Goal: Obtain resource: Obtain resource

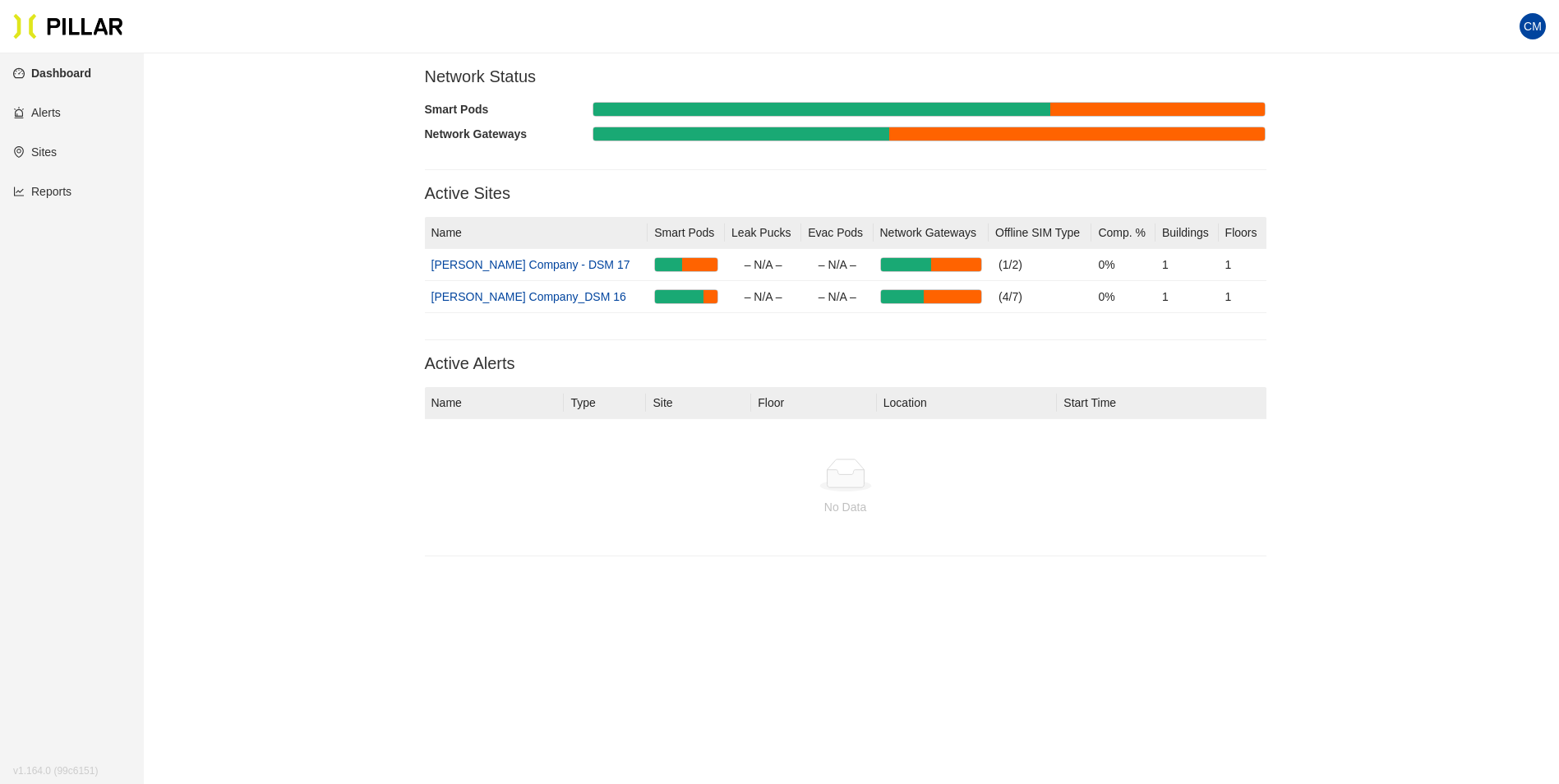
click at [13, 198] on link "Reports" at bounding box center [43, 191] width 59 height 13
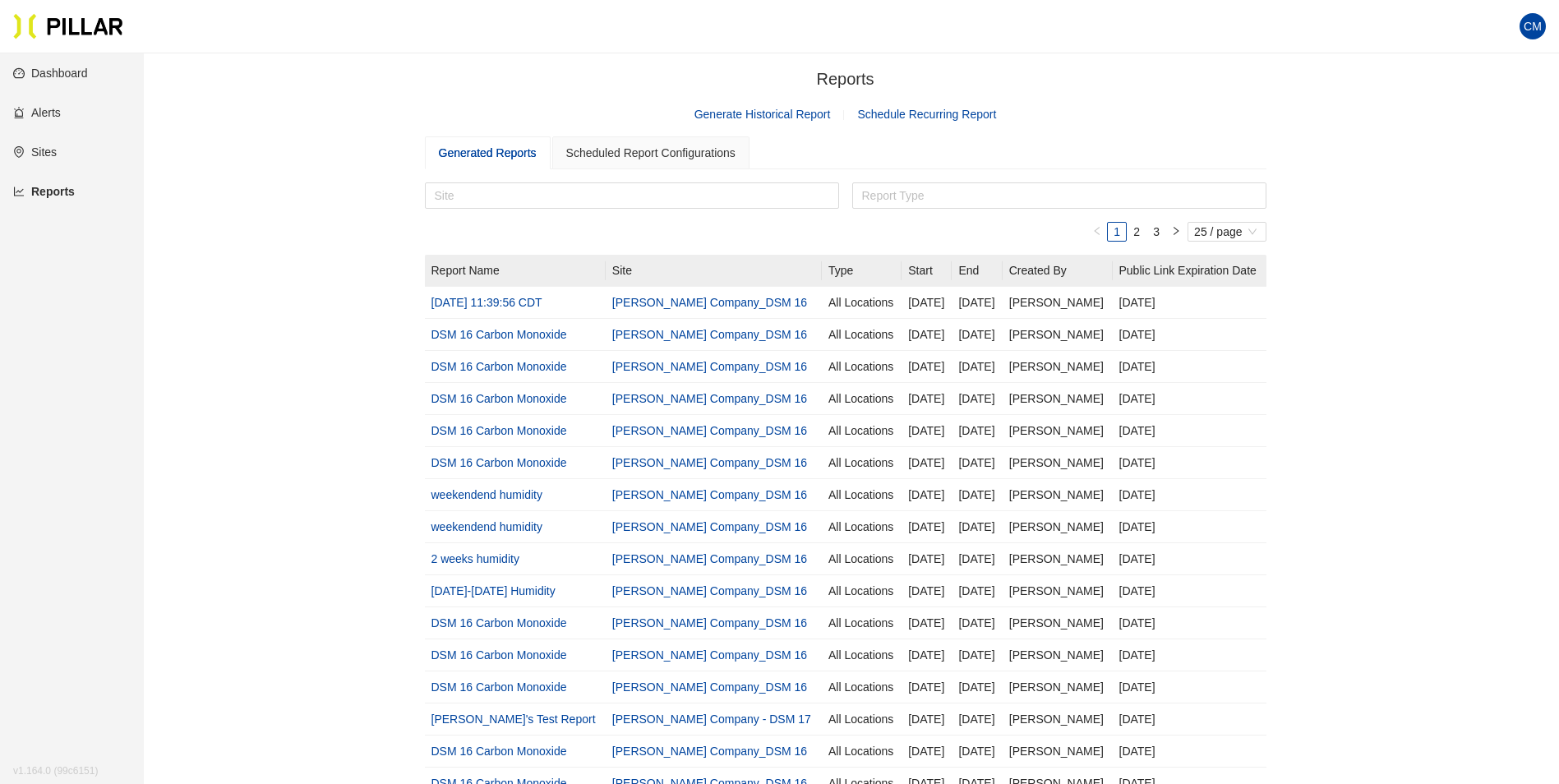
click at [762, 116] on link "Generate Historical Report" at bounding box center [763, 114] width 137 height 13
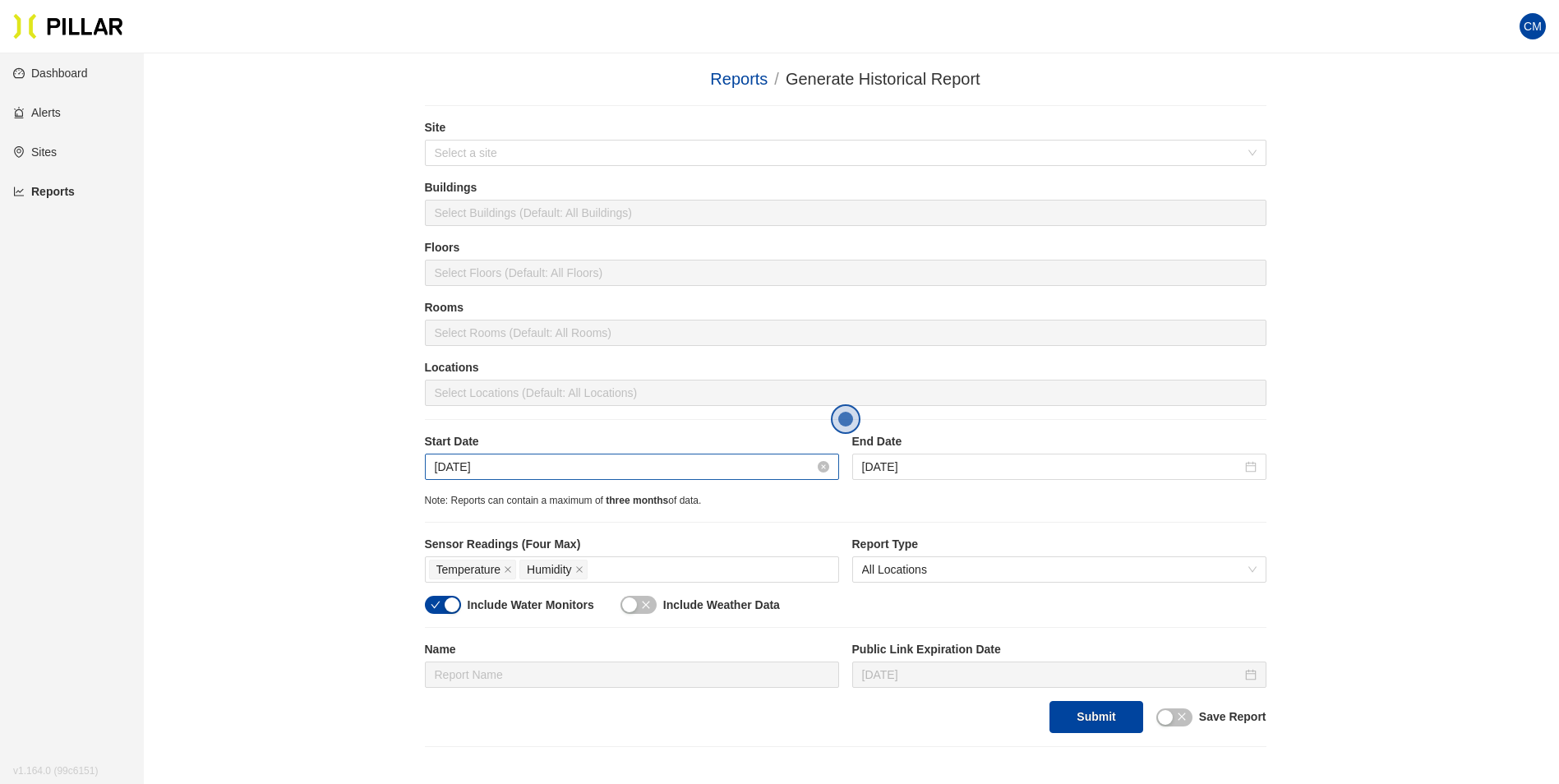
click at [437, 469] on input "[DATE]" at bounding box center [624, 466] width 379 height 18
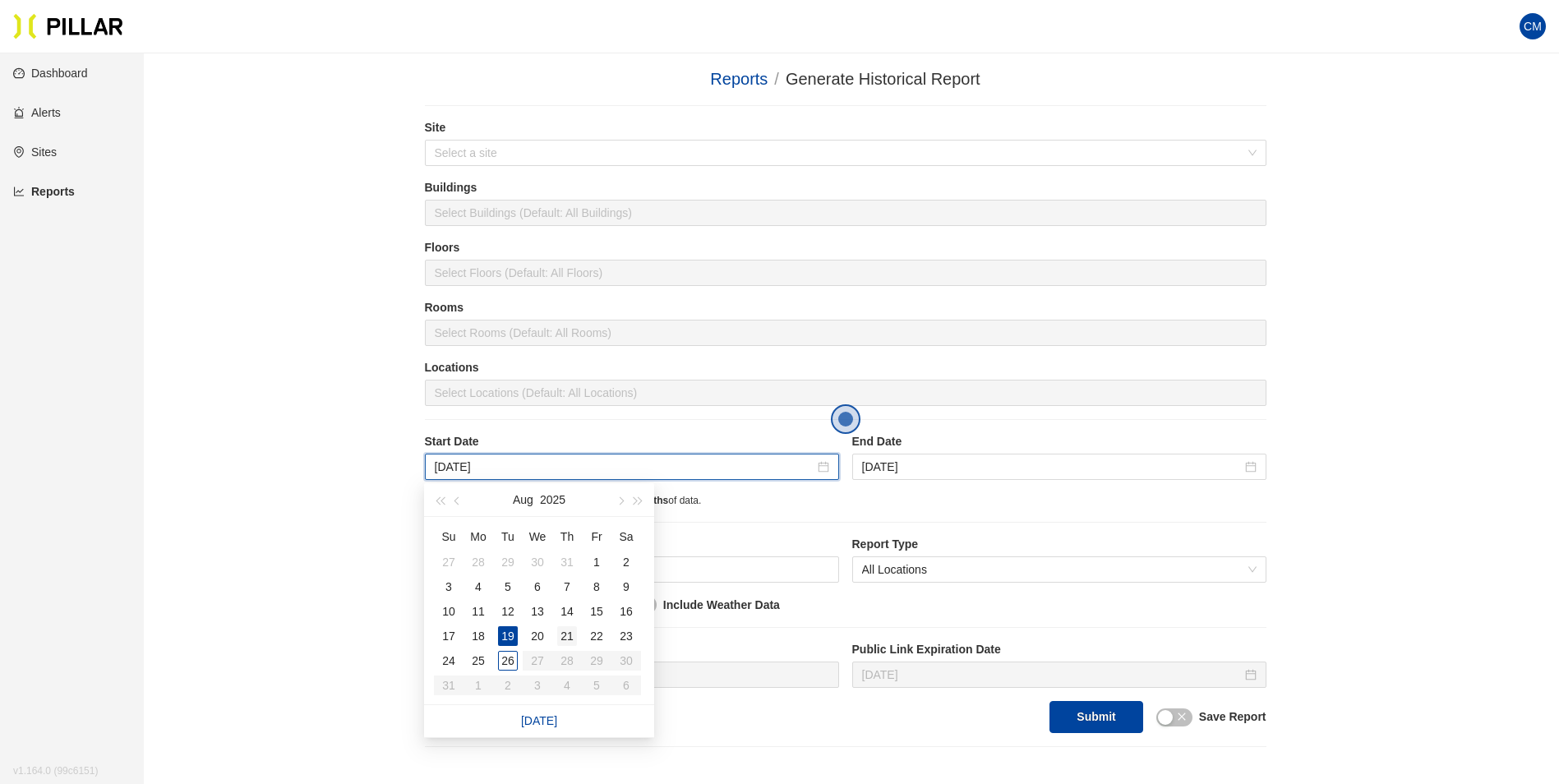
type input "[DATE]"
click at [569, 635] on div "21" at bounding box center [567, 636] width 20 height 20
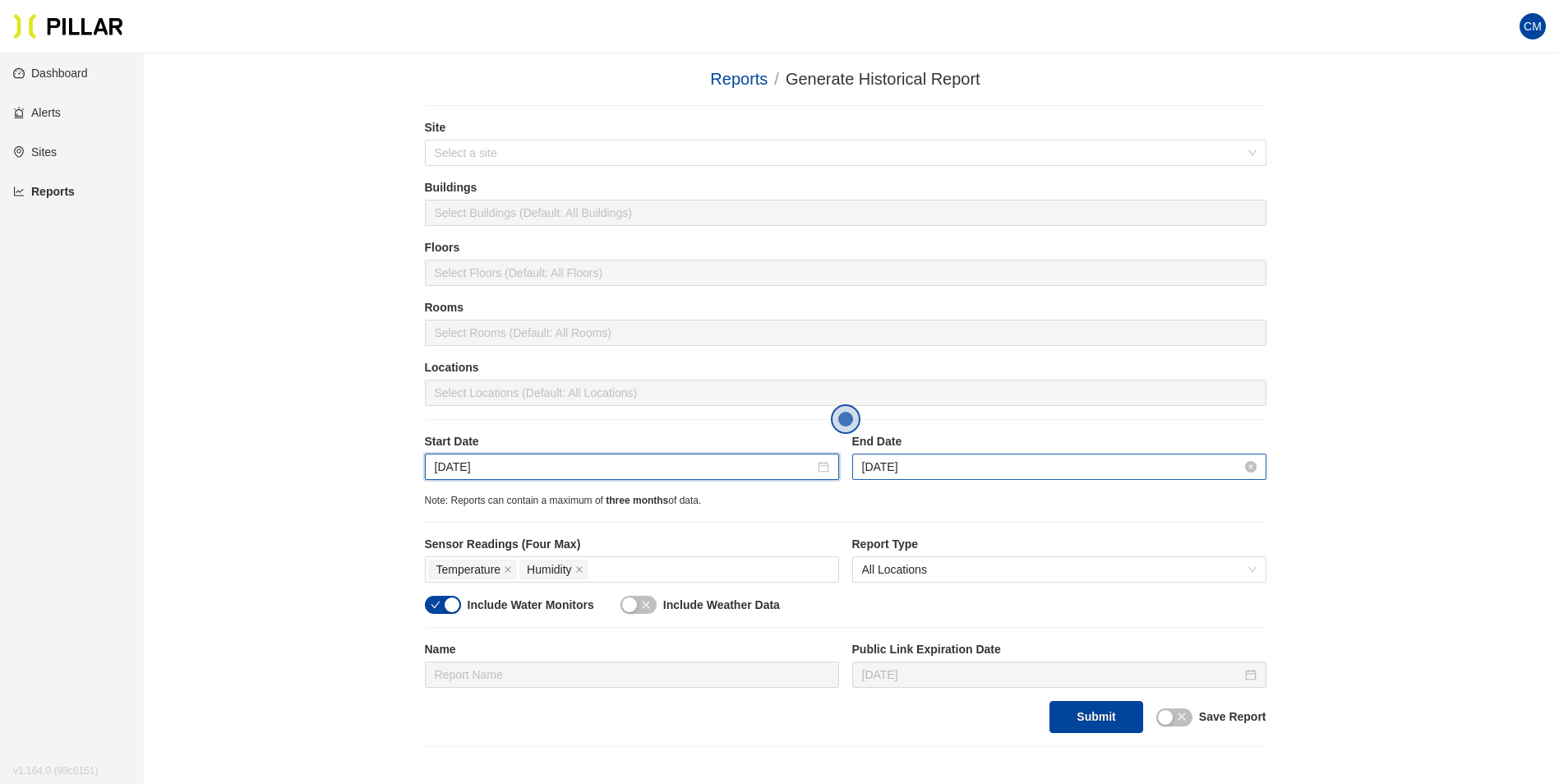
click at [905, 466] on input "[DATE]" at bounding box center [1051, 466] width 379 height 18
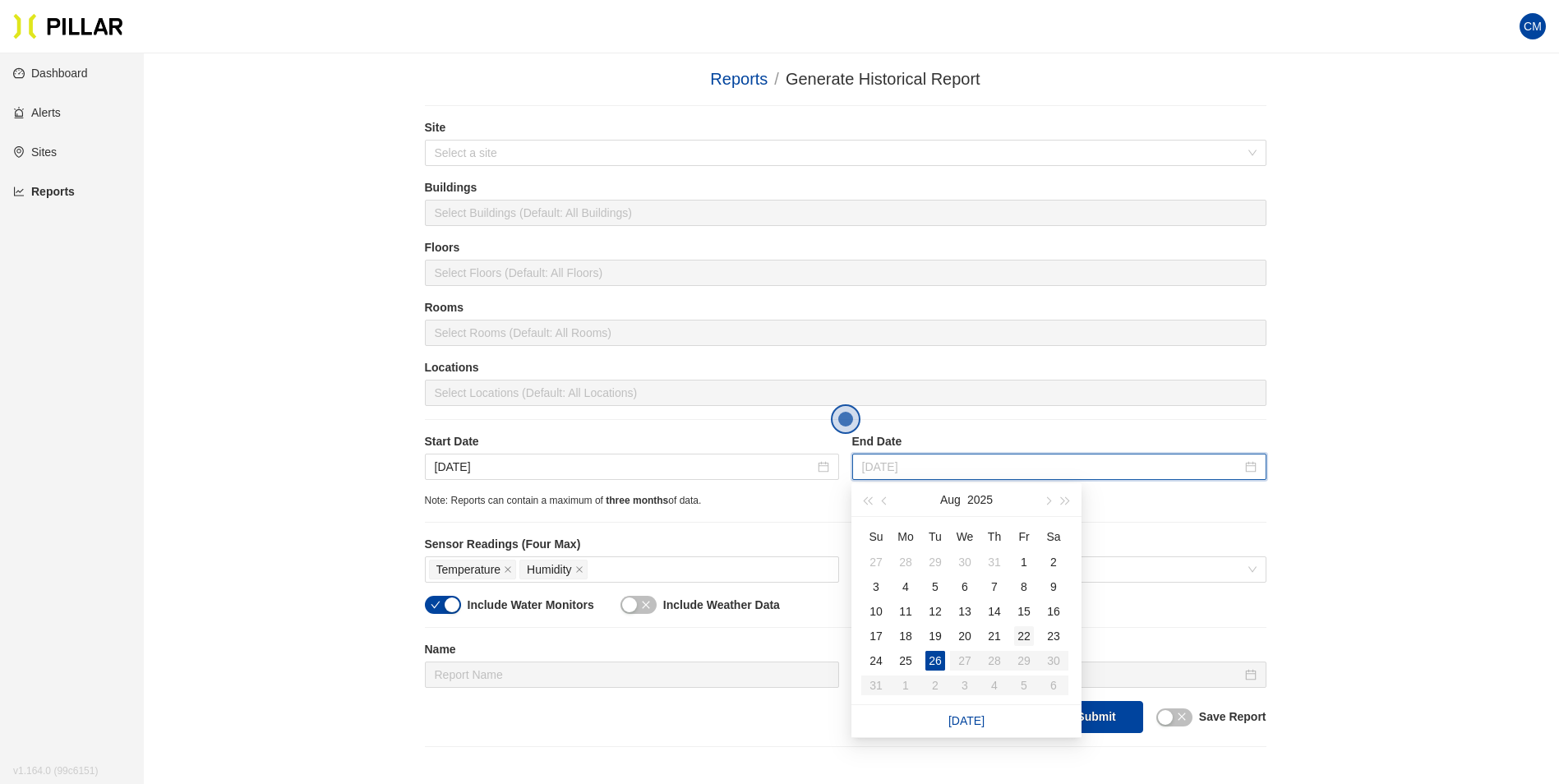
type input "[DATE]"
click at [1027, 631] on div "22" at bounding box center [1024, 636] width 20 height 20
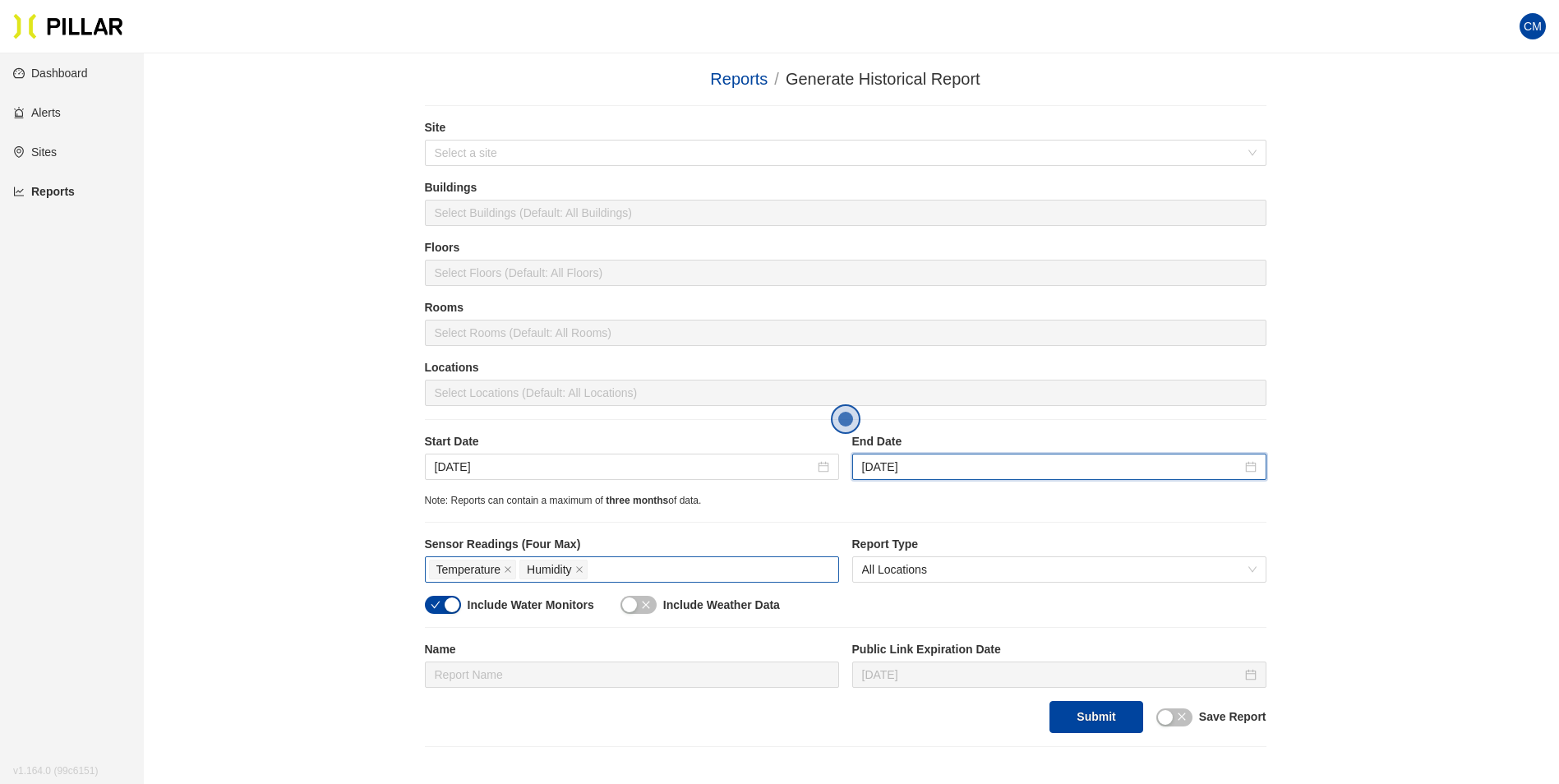
click at [662, 574] on div "Temperature Humidity" at bounding box center [632, 569] width 406 height 23
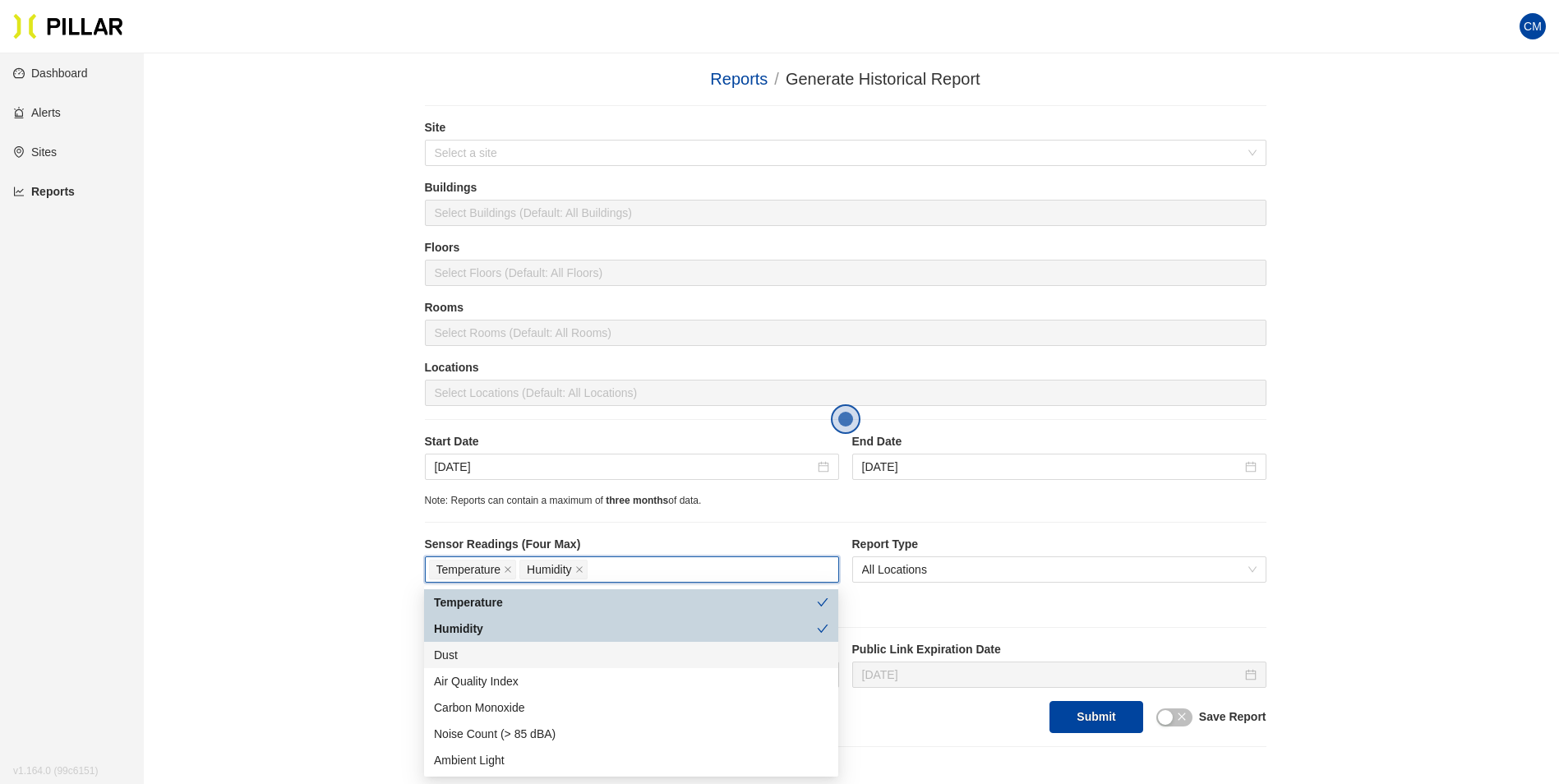
click at [489, 657] on div "Dust" at bounding box center [631, 654] width 394 height 18
click at [1052, 512] on div "Site Select a site Buildings Select Buildings (Default: All Buildings) Floors S…" at bounding box center [845, 425] width 841 height 614
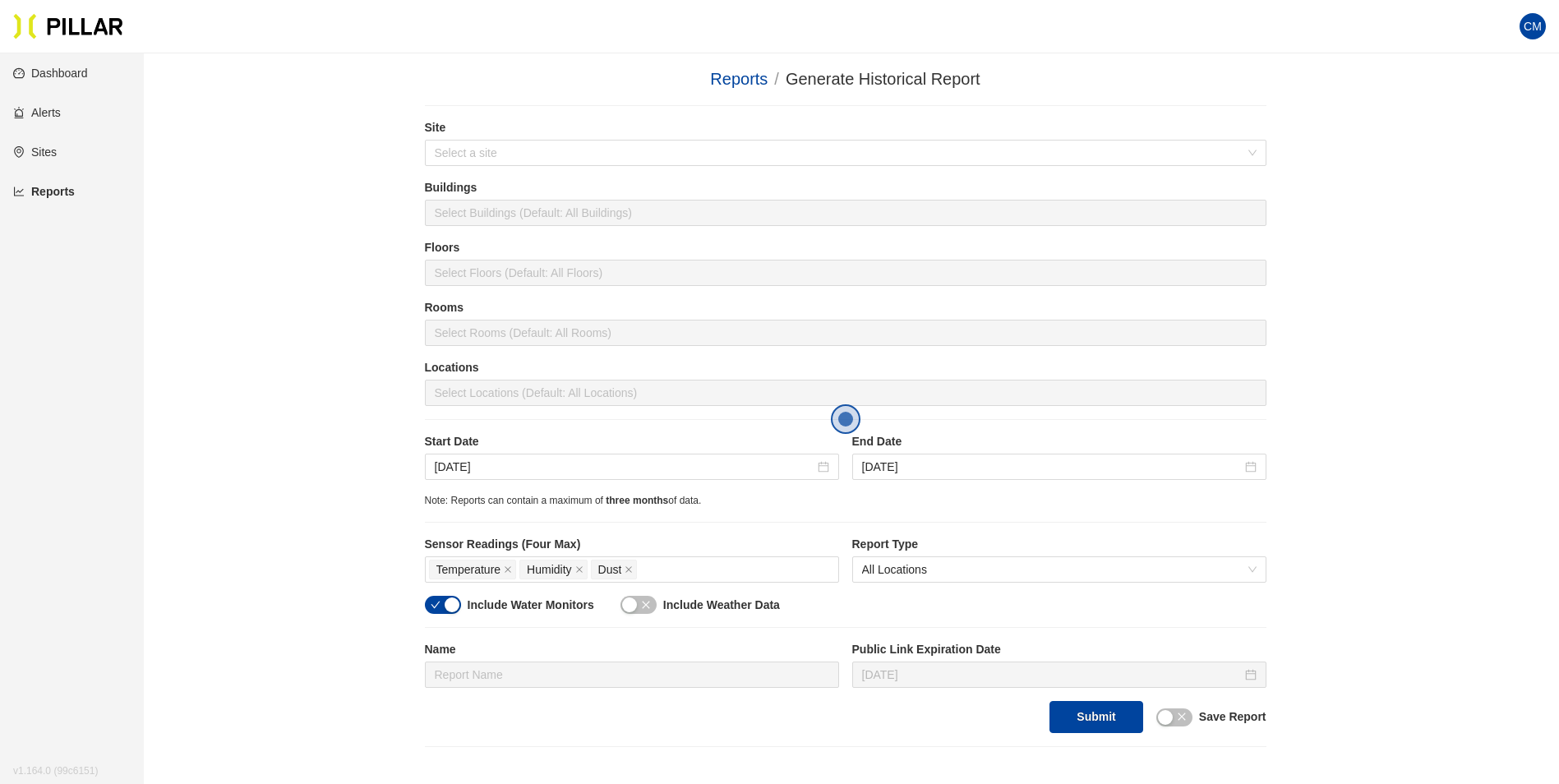
click at [587, 390] on div at bounding box center [846, 392] width 833 height 23
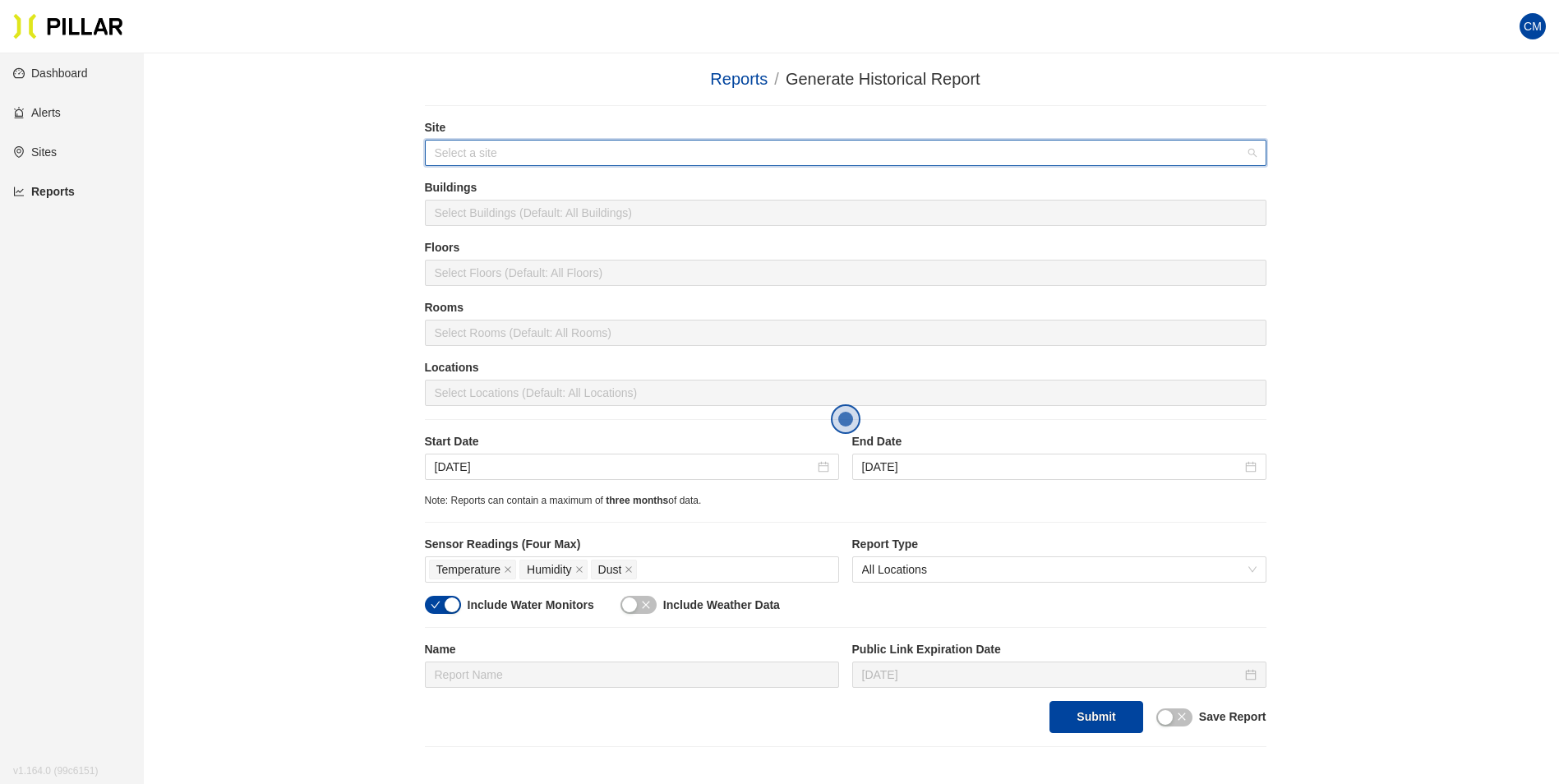
click at [557, 151] on input "search" at bounding box center [839, 153] width 810 height 25
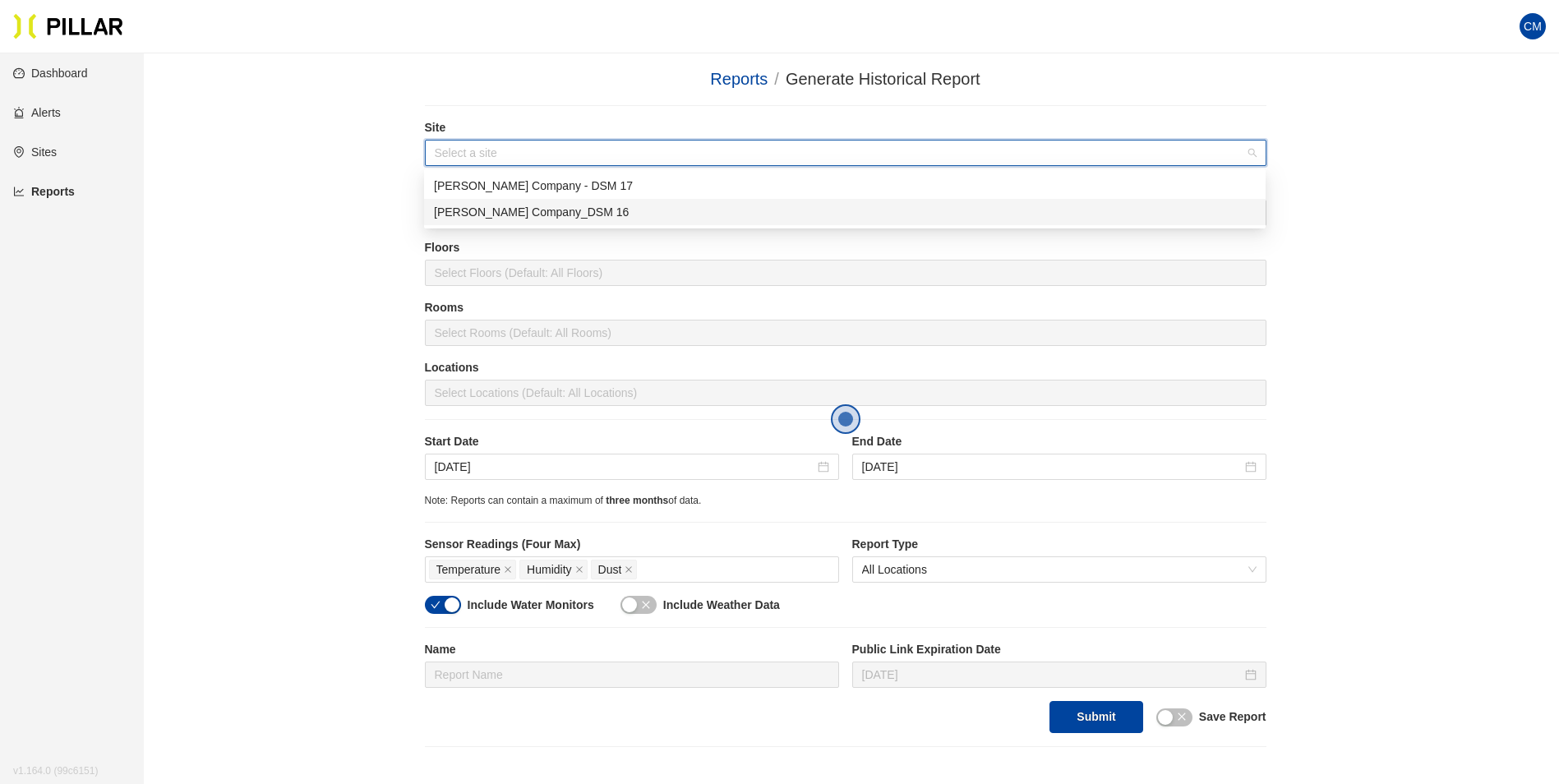
click at [563, 212] on div "[PERSON_NAME] Company_DSM 16" at bounding box center [844, 212] width 822 height 18
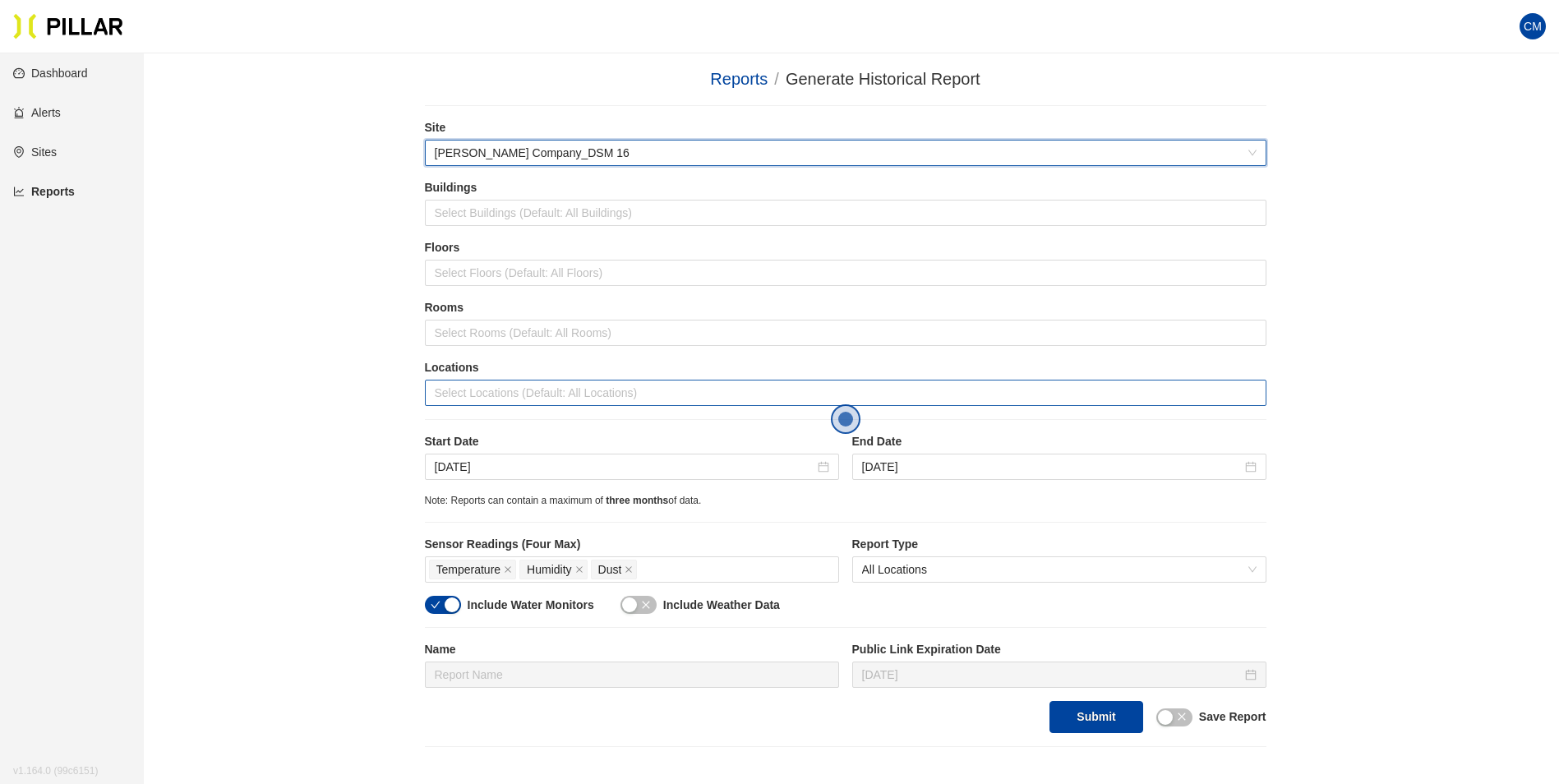
click at [543, 397] on div at bounding box center [846, 392] width 833 height 23
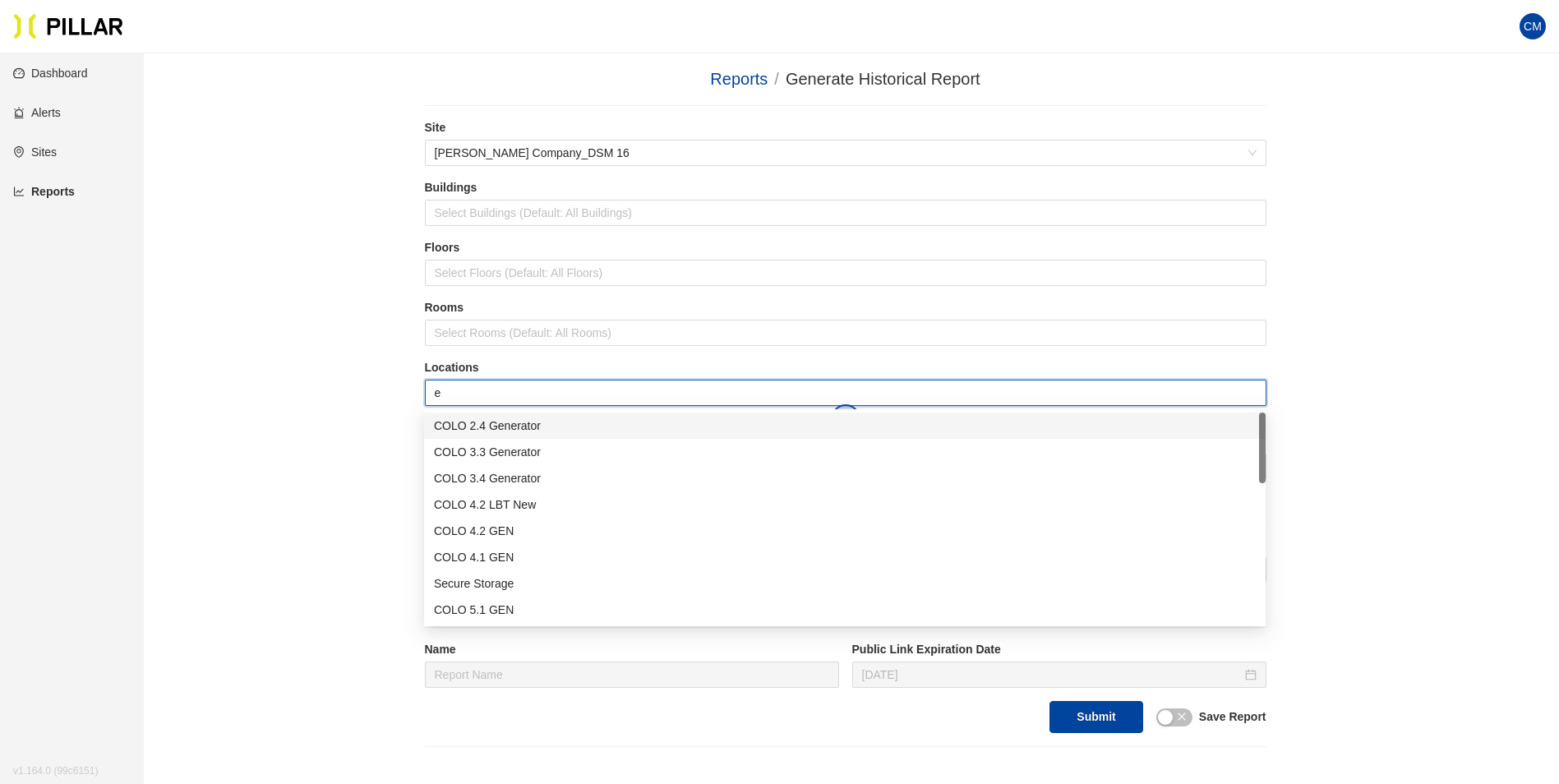
type input "er"
click at [514, 530] on div "Admin ER1" at bounding box center [844, 530] width 822 height 18
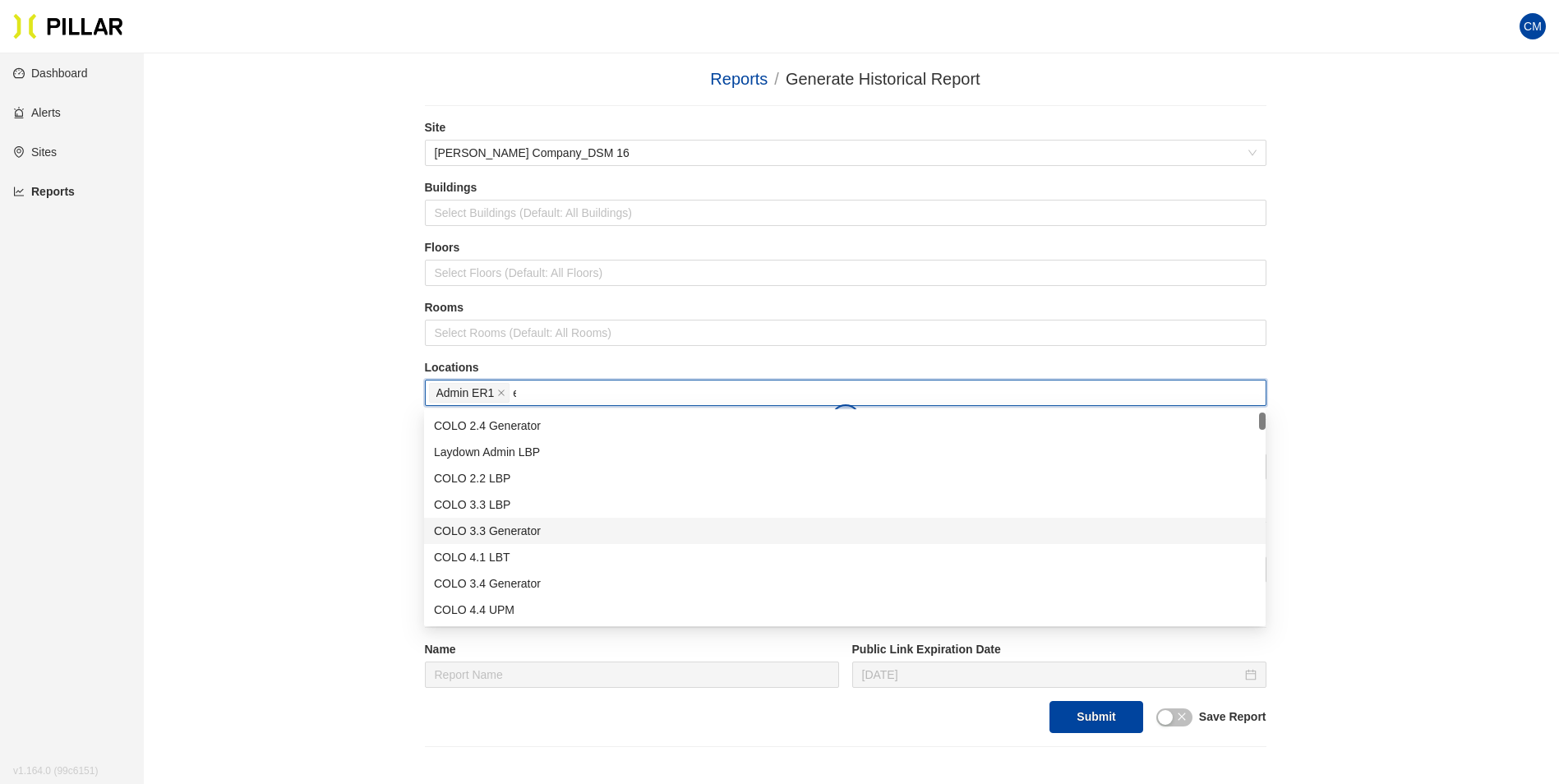
type input "er"
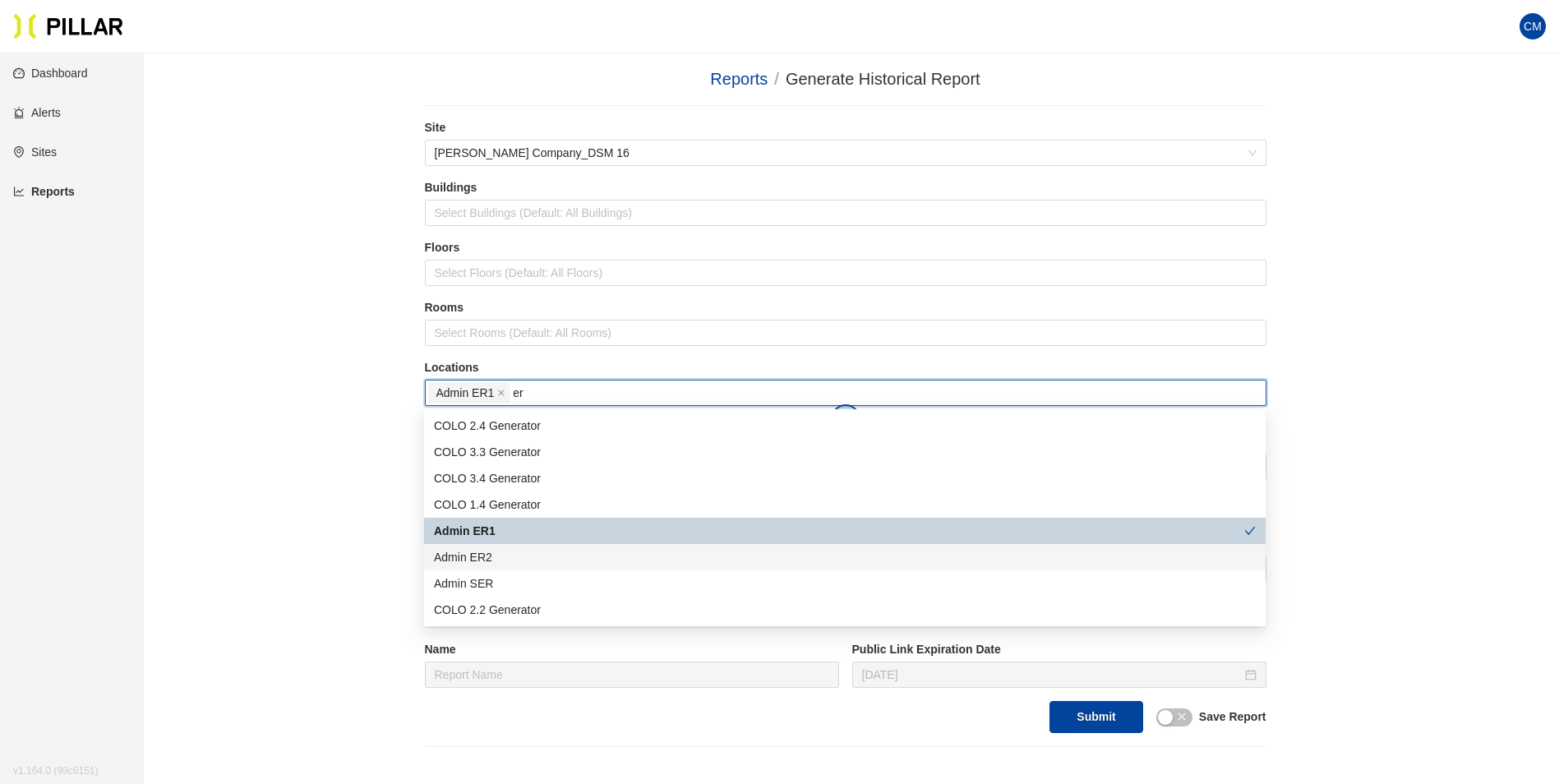
click at [525, 556] on div "Admin ER2" at bounding box center [844, 557] width 822 height 18
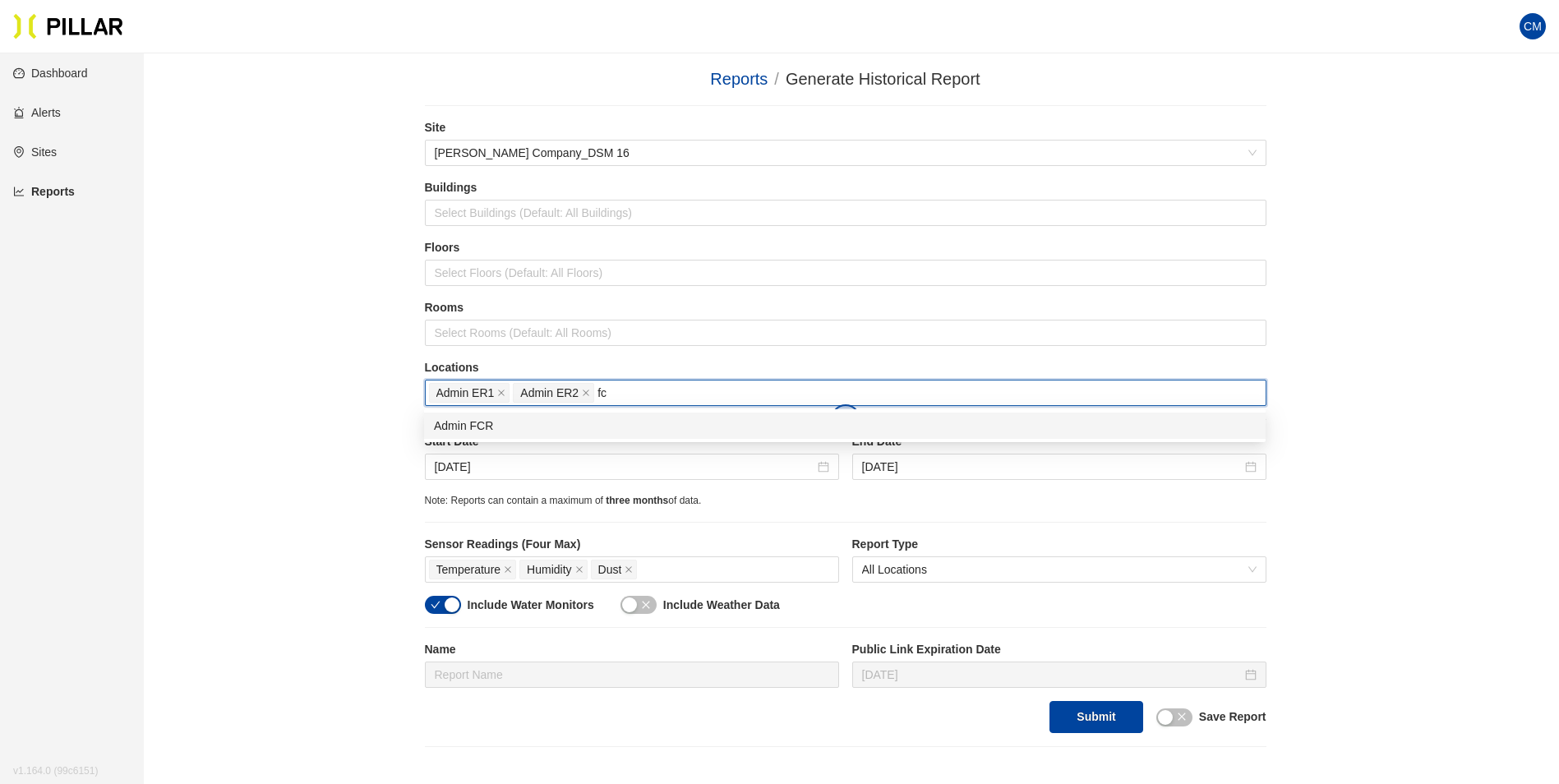
type input "fcr"
click at [559, 423] on div "Admin FCR" at bounding box center [844, 425] width 822 height 18
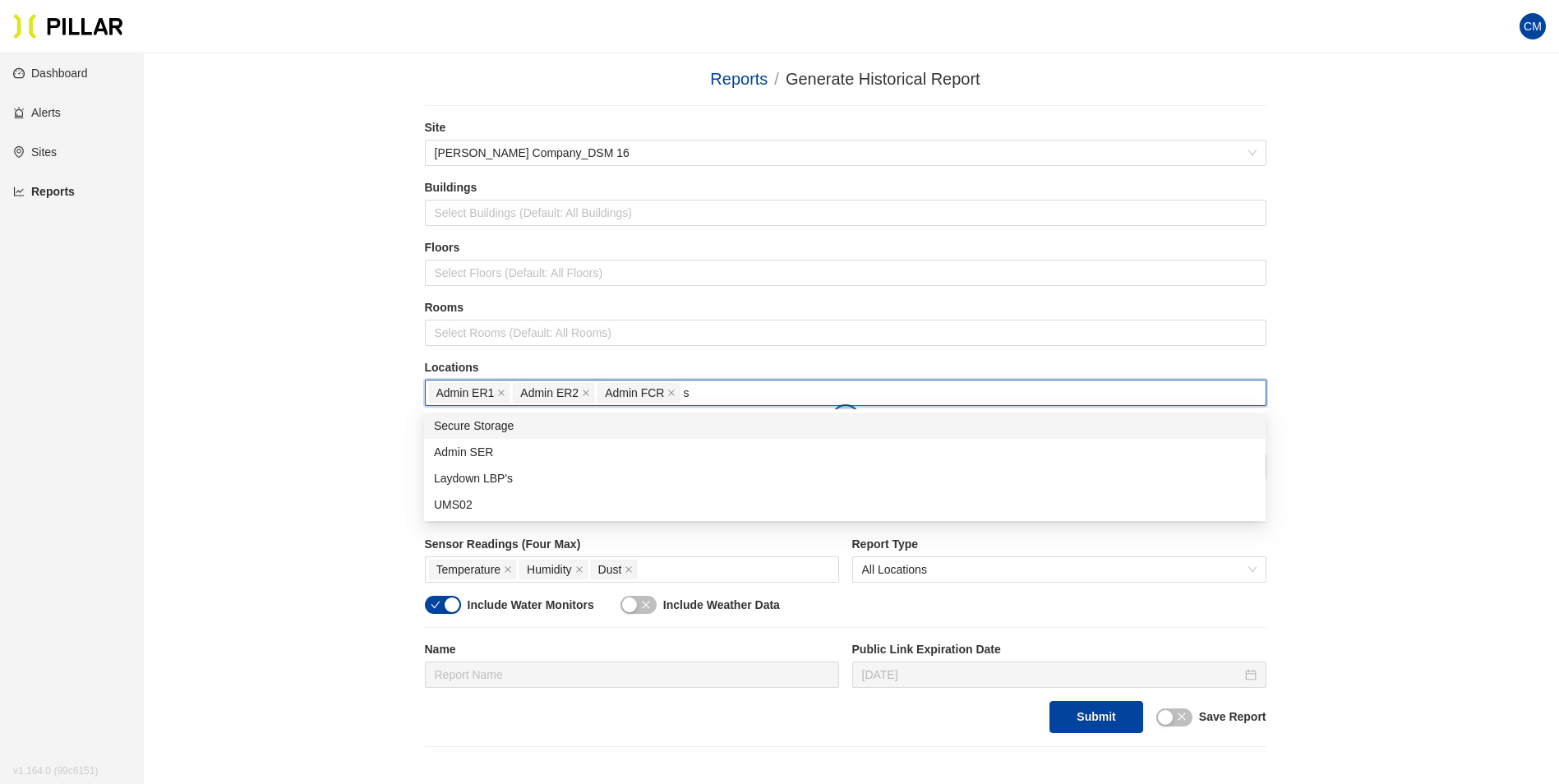
type input "se"
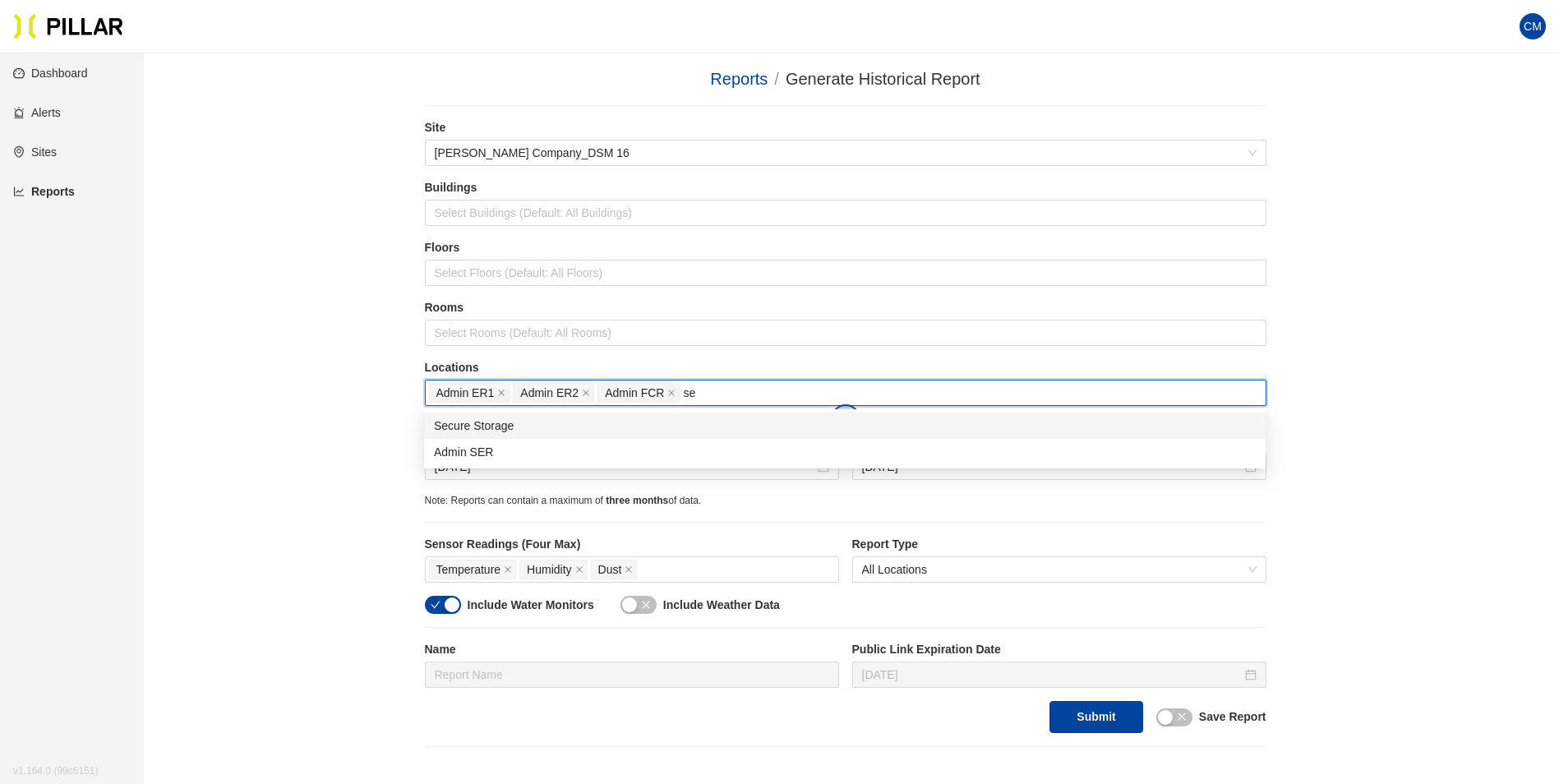
click at [544, 431] on div "Secure Storage" at bounding box center [844, 425] width 822 height 18
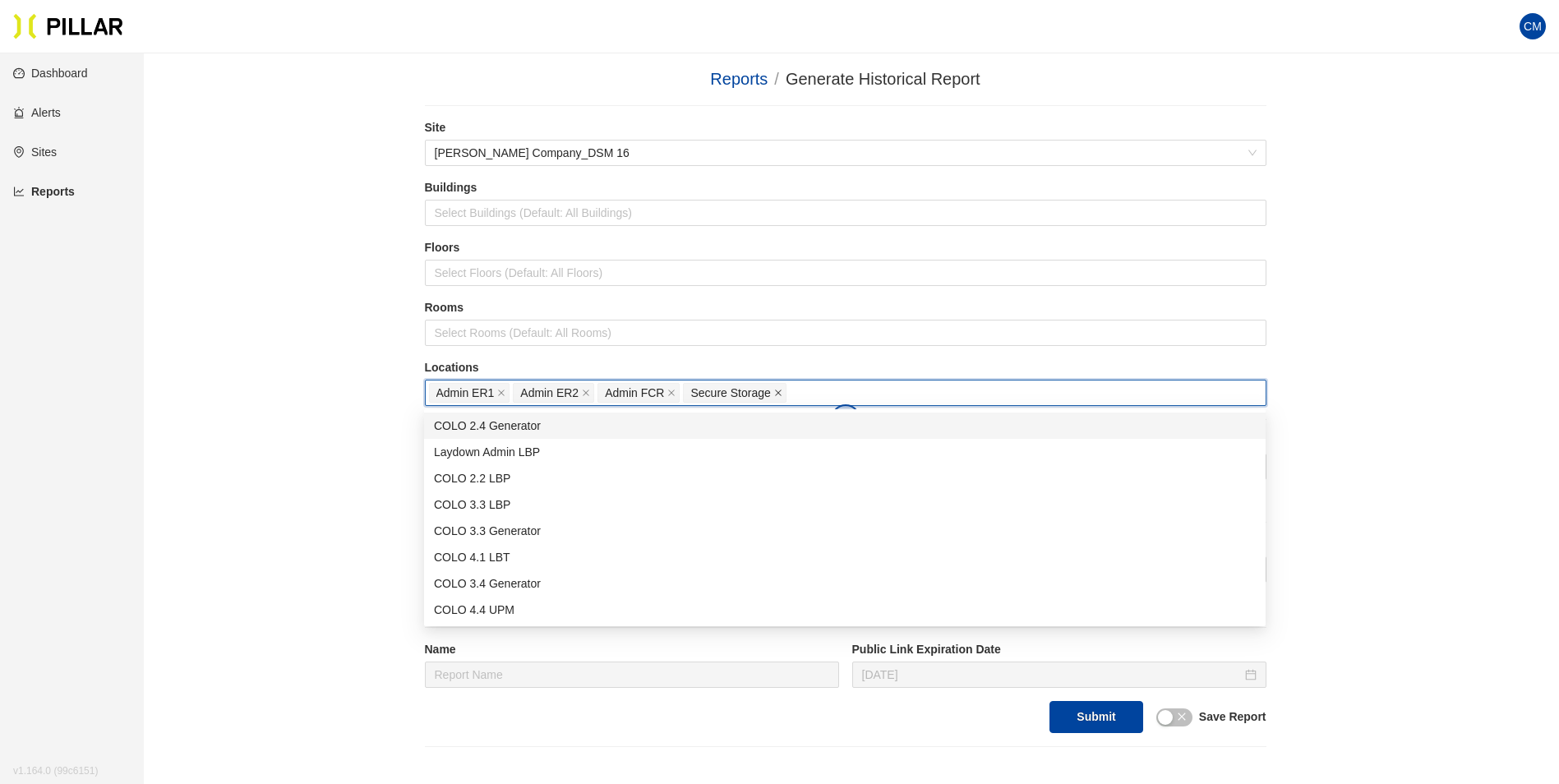
click at [777, 394] on icon "close" at bounding box center [777, 392] width 8 height 8
click at [883, 365] on label "Locations" at bounding box center [845, 367] width 841 height 17
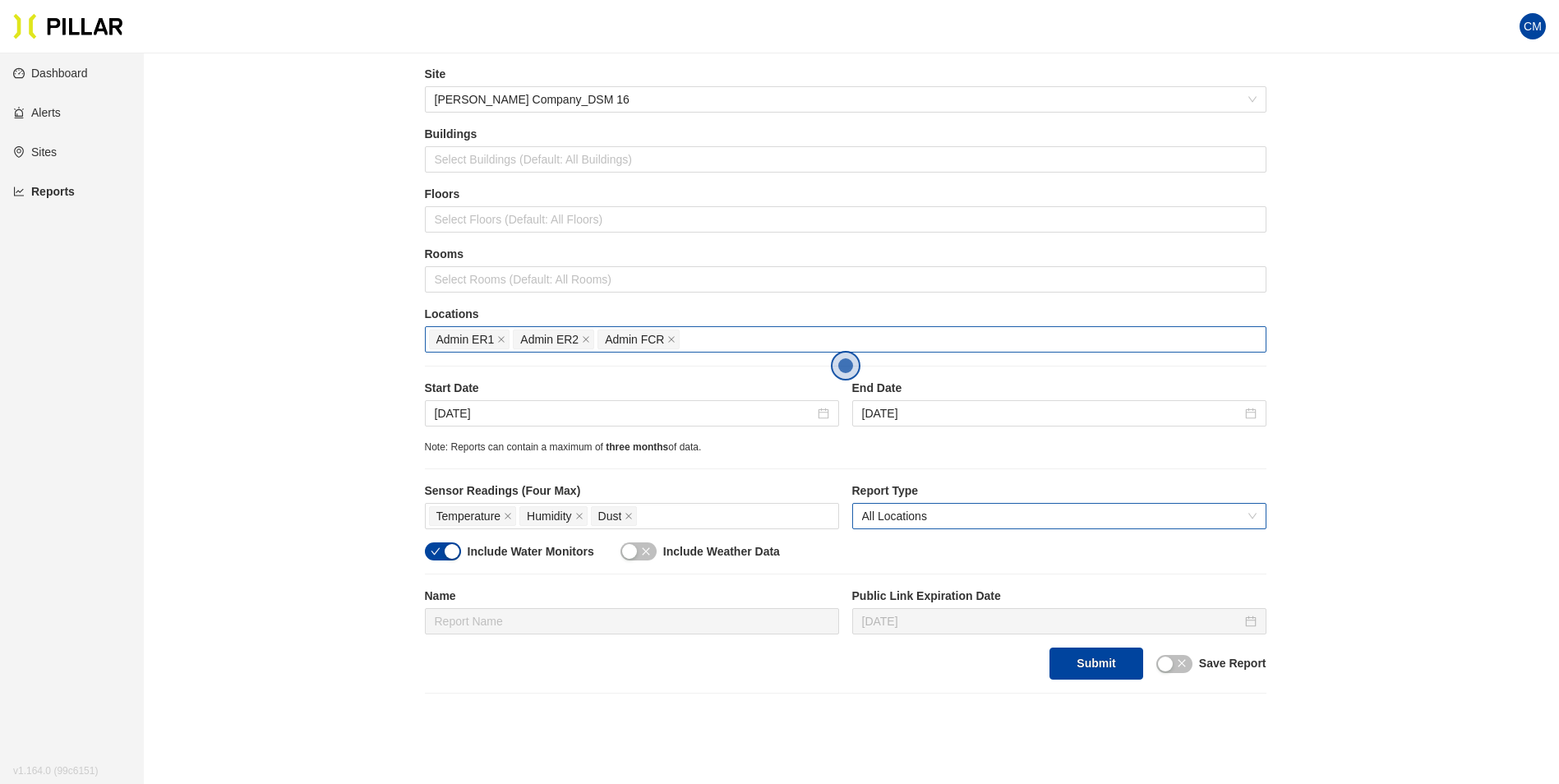
scroll to position [83, 0]
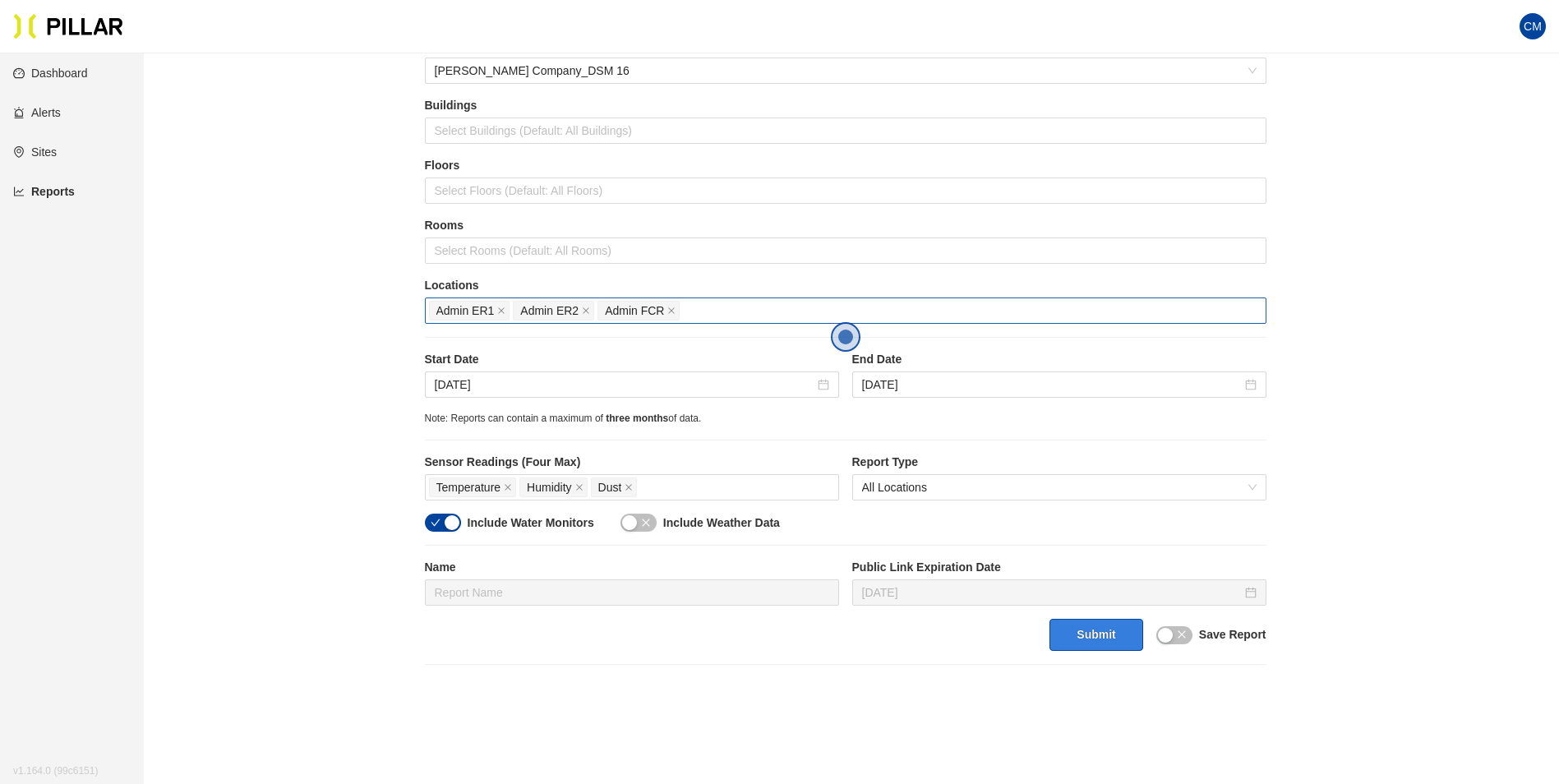
click at [1092, 635] on button "Submit" at bounding box center [1095, 635] width 93 height 32
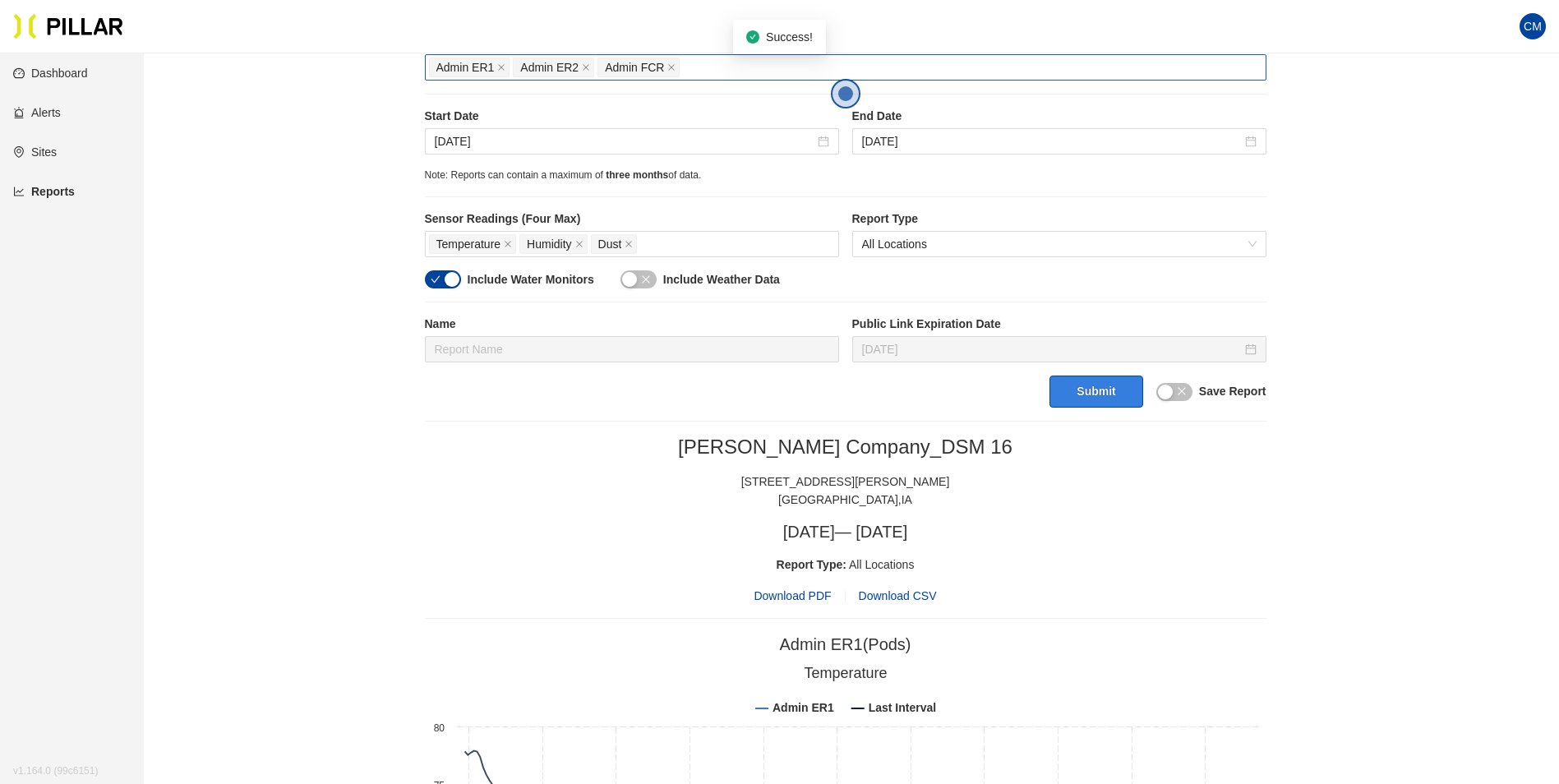
scroll to position [329, 0]
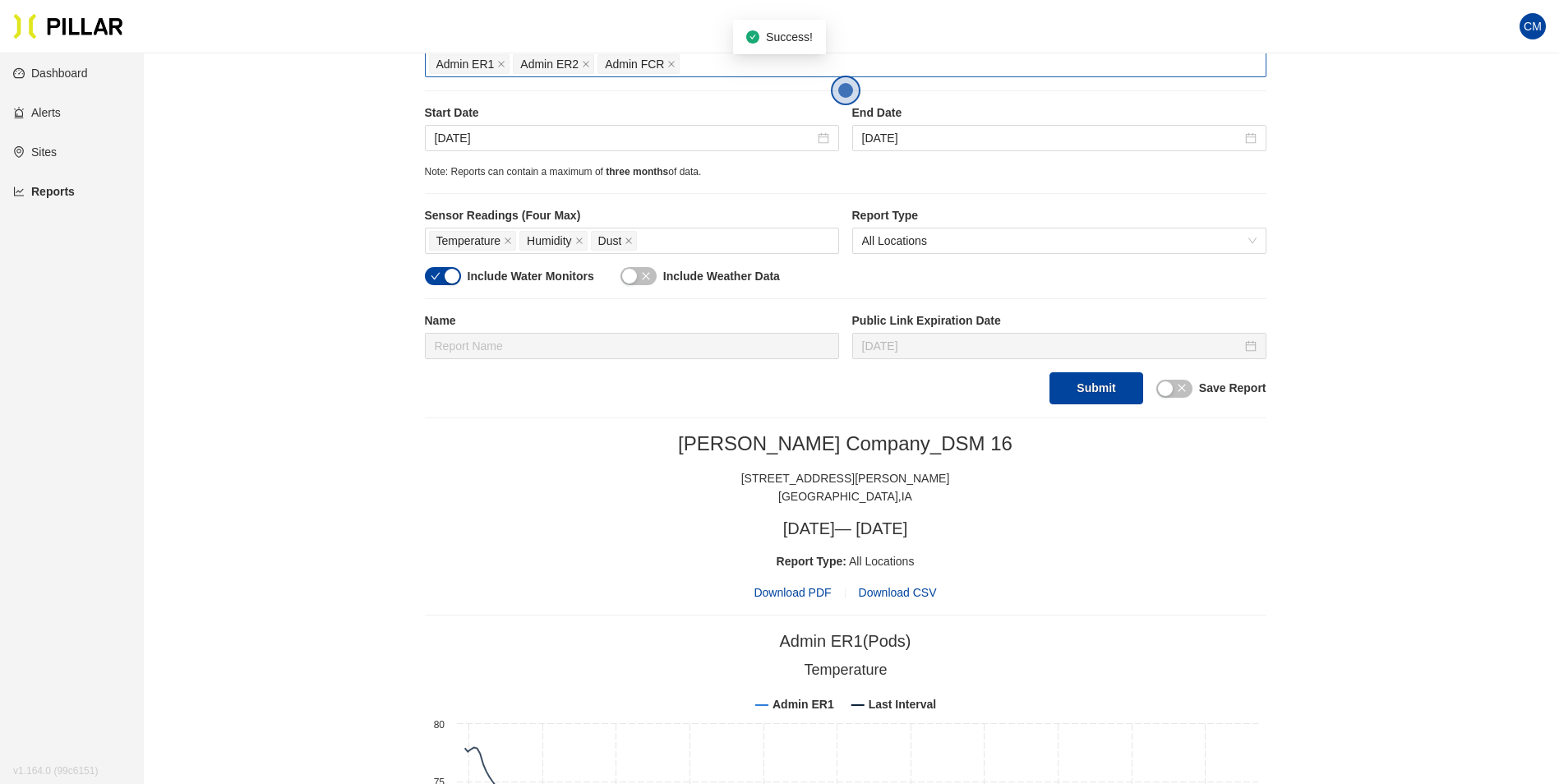
click at [807, 596] on span "Download PDF" at bounding box center [791, 592] width 77 height 18
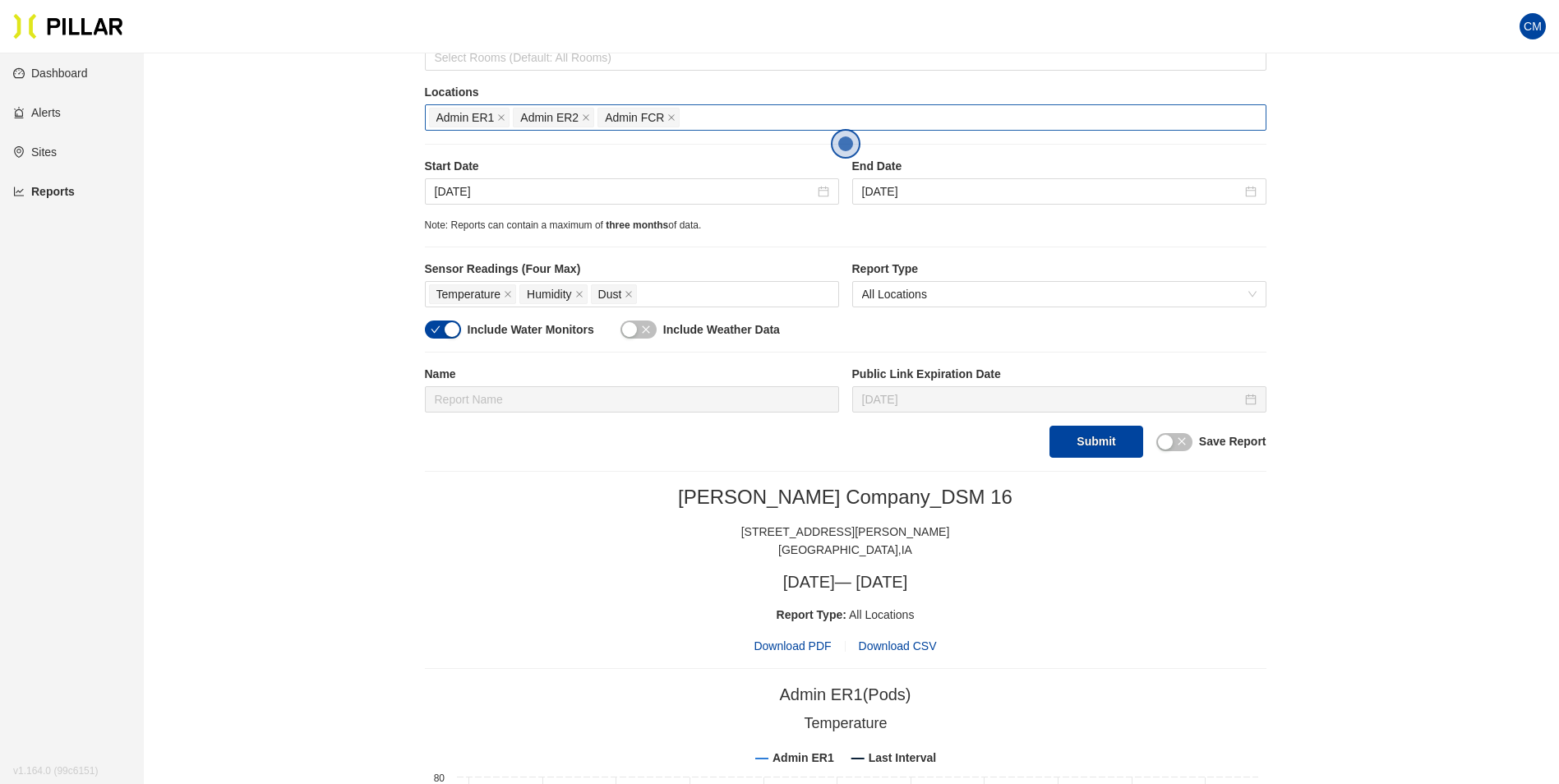
scroll to position [247, 0]
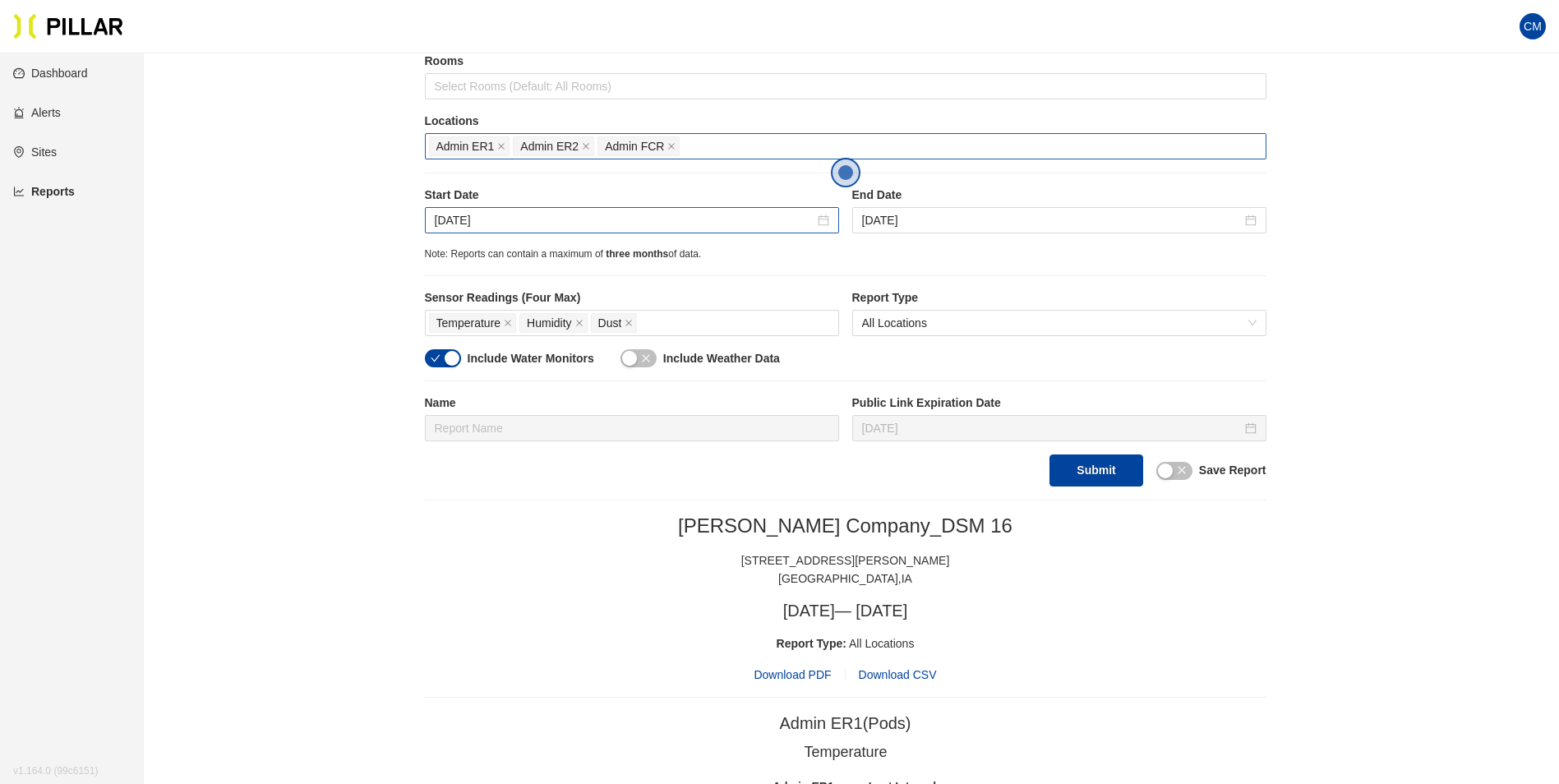
click at [695, 234] on div "[DATE]" at bounding box center [632, 220] width 414 height 27
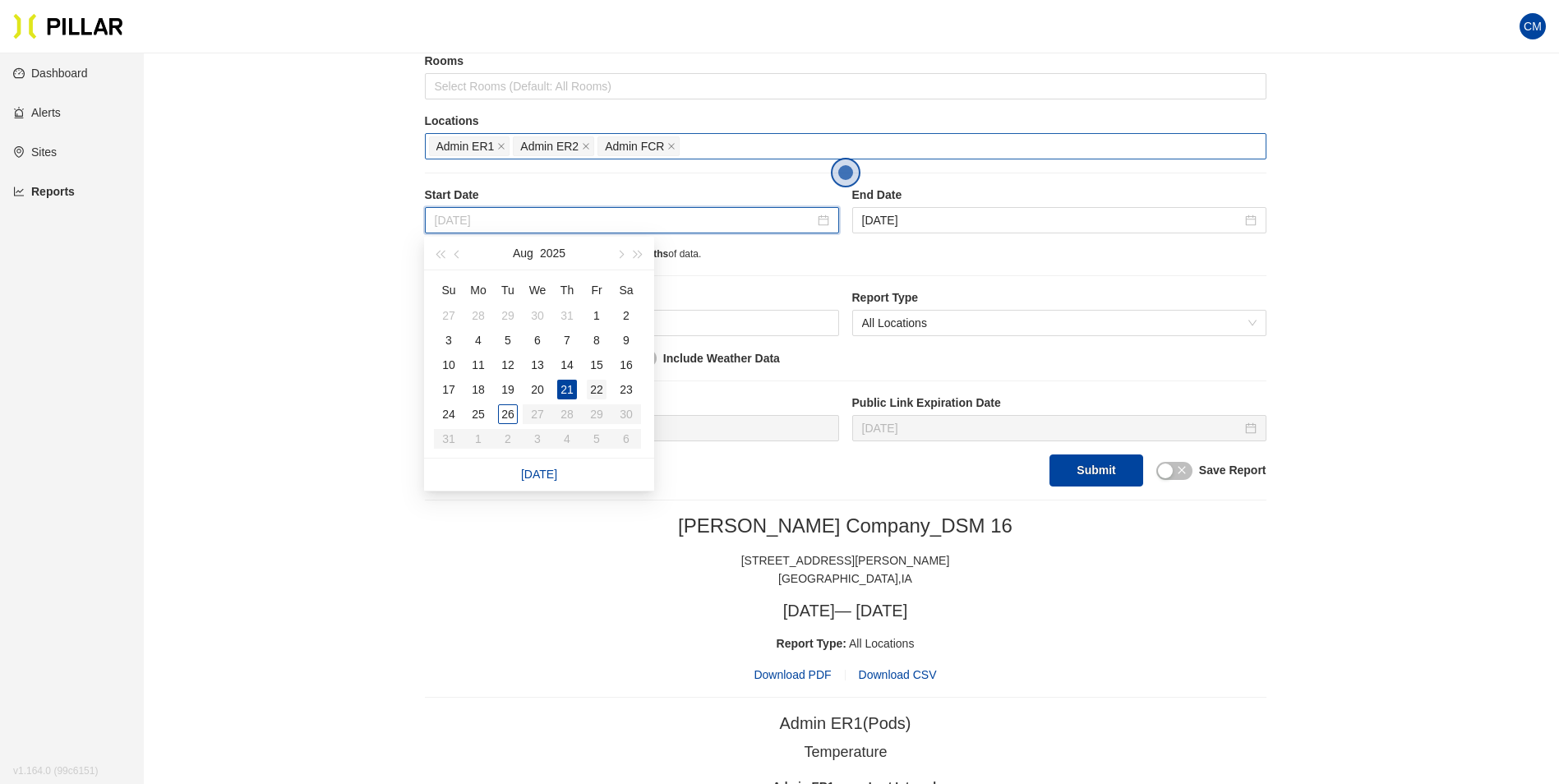
type input "[DATE]"
click at [594, 386] on div "22" at bounding box center [597, 389] width 20 height 20
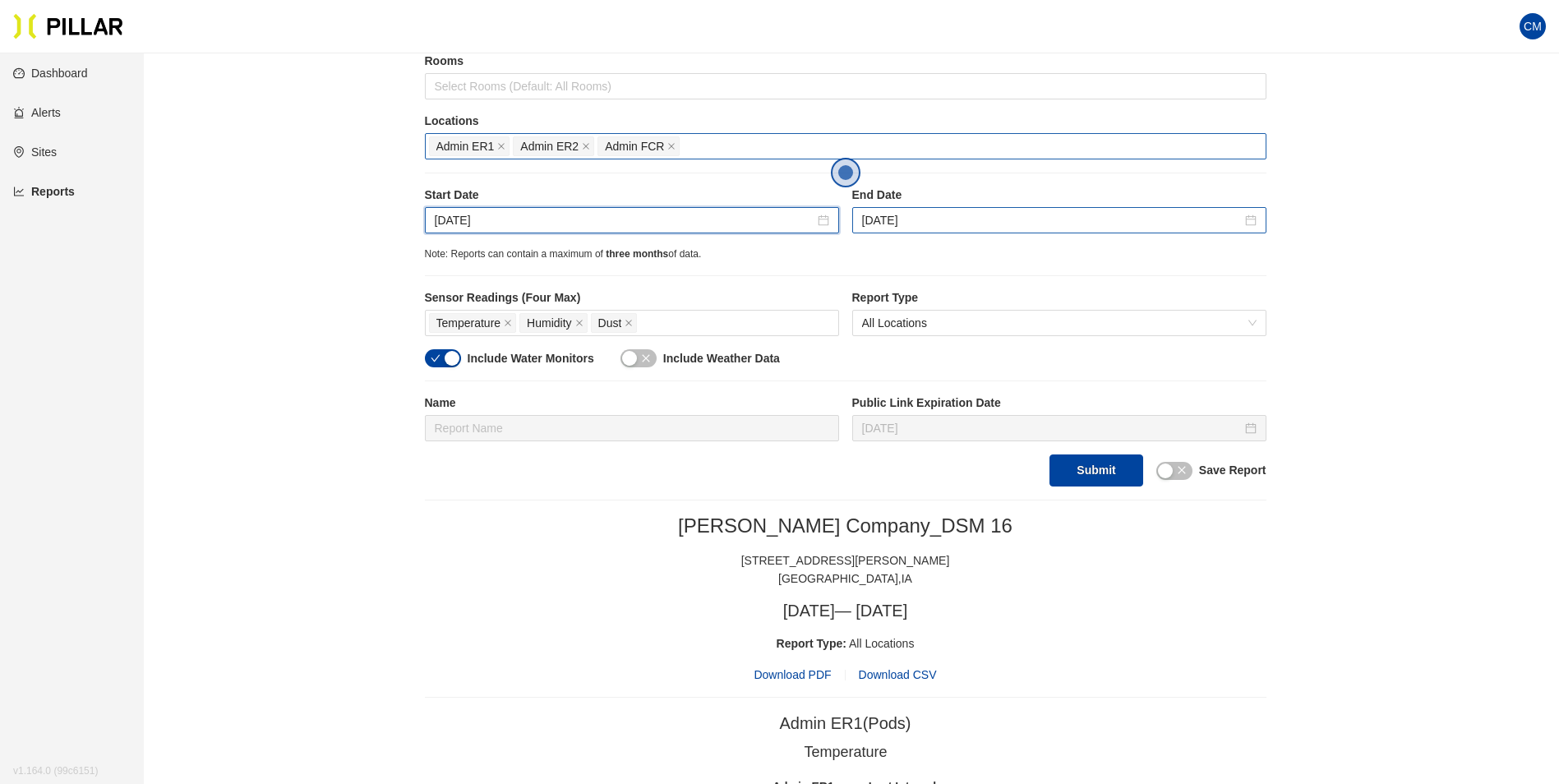
click at [1042, 209] on div "[DATE]" at bounding box center [1059, 220] width 414 height 27
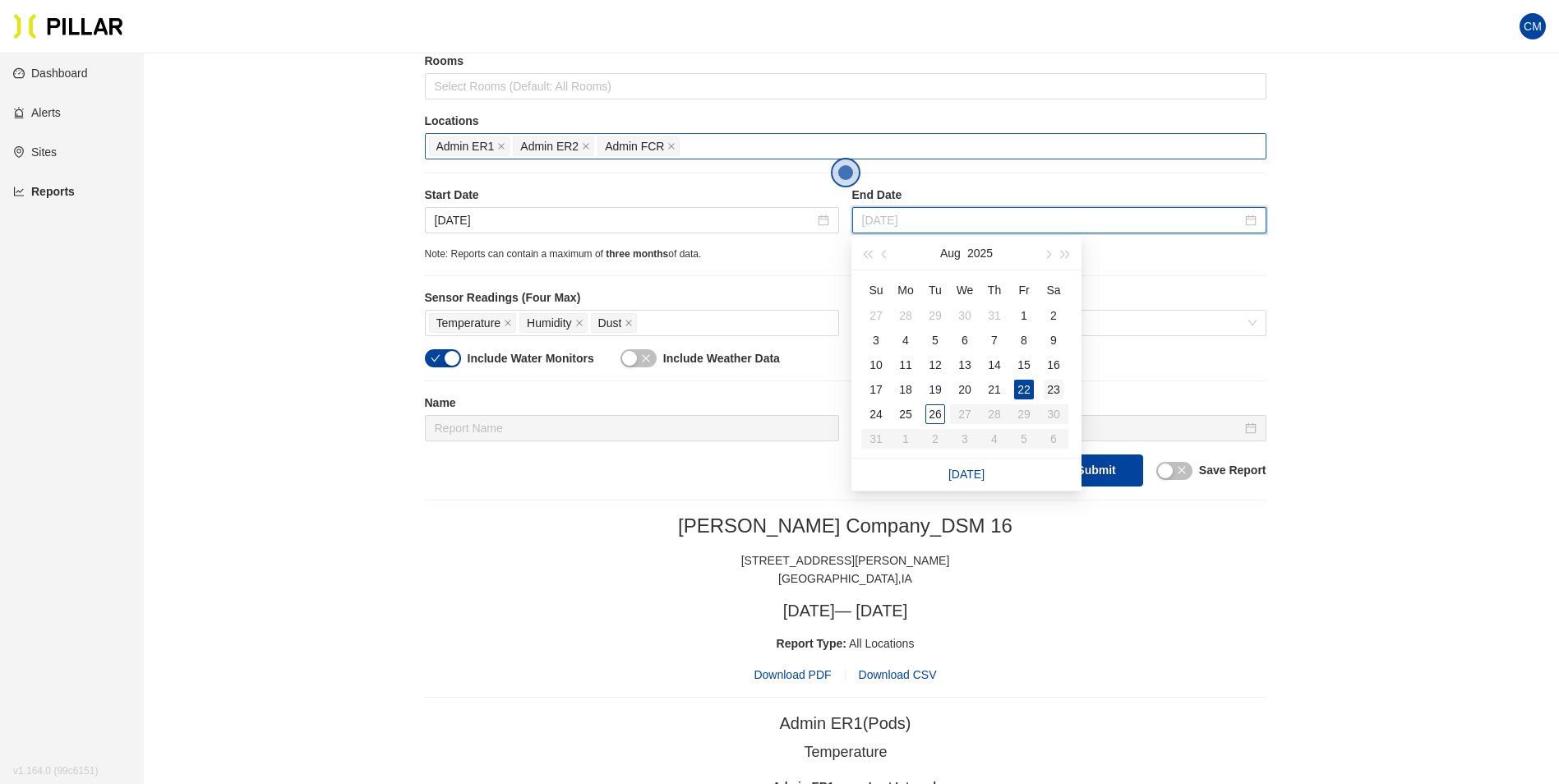
type input "[DATE]"
click at [1059, 387] on div "23" at bounding box center [1054, 389] width 20 height 20
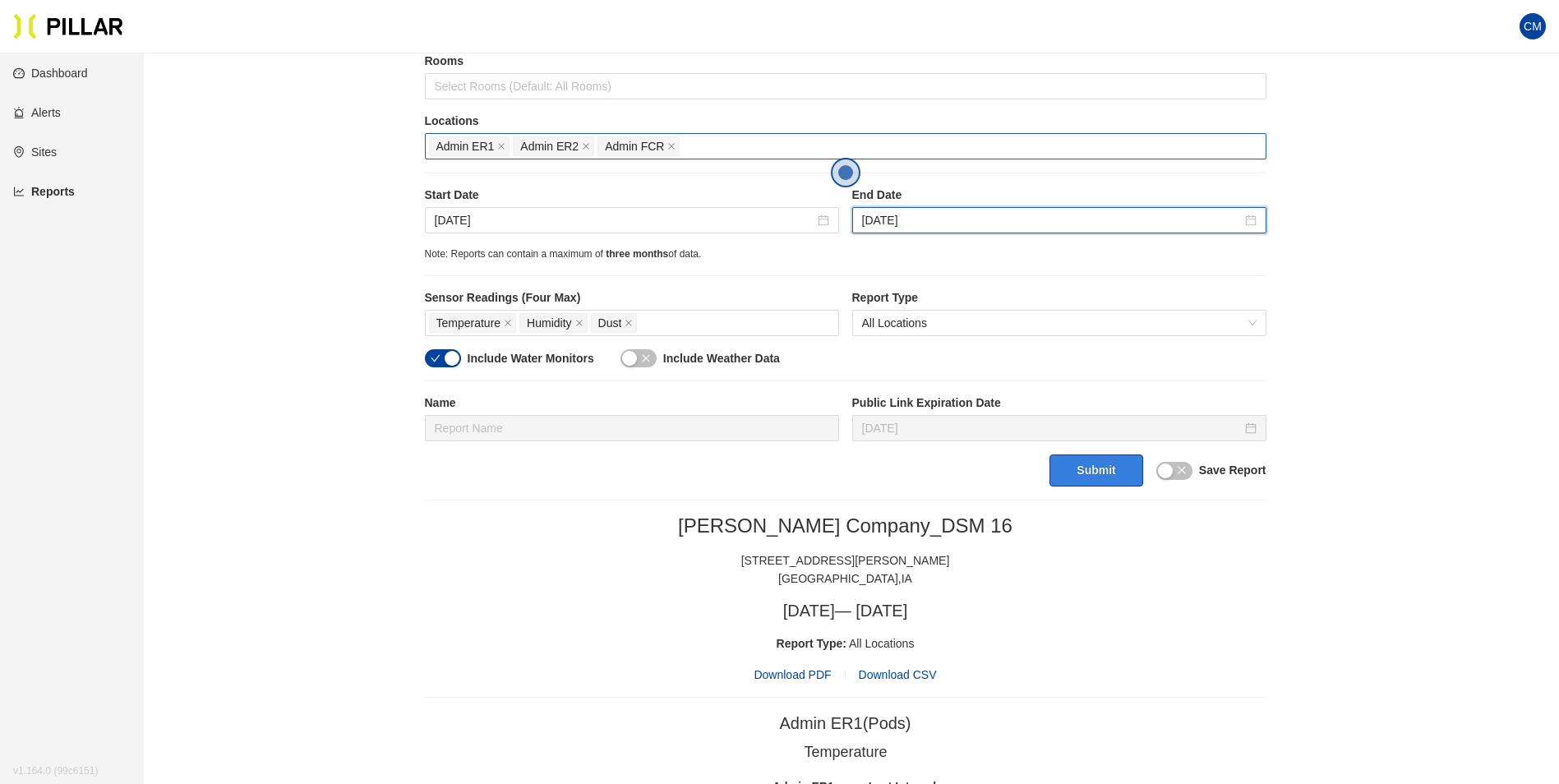
click at [1094, 463] on button "Submit" at bounding box center [1095, 471] width 93 height 32
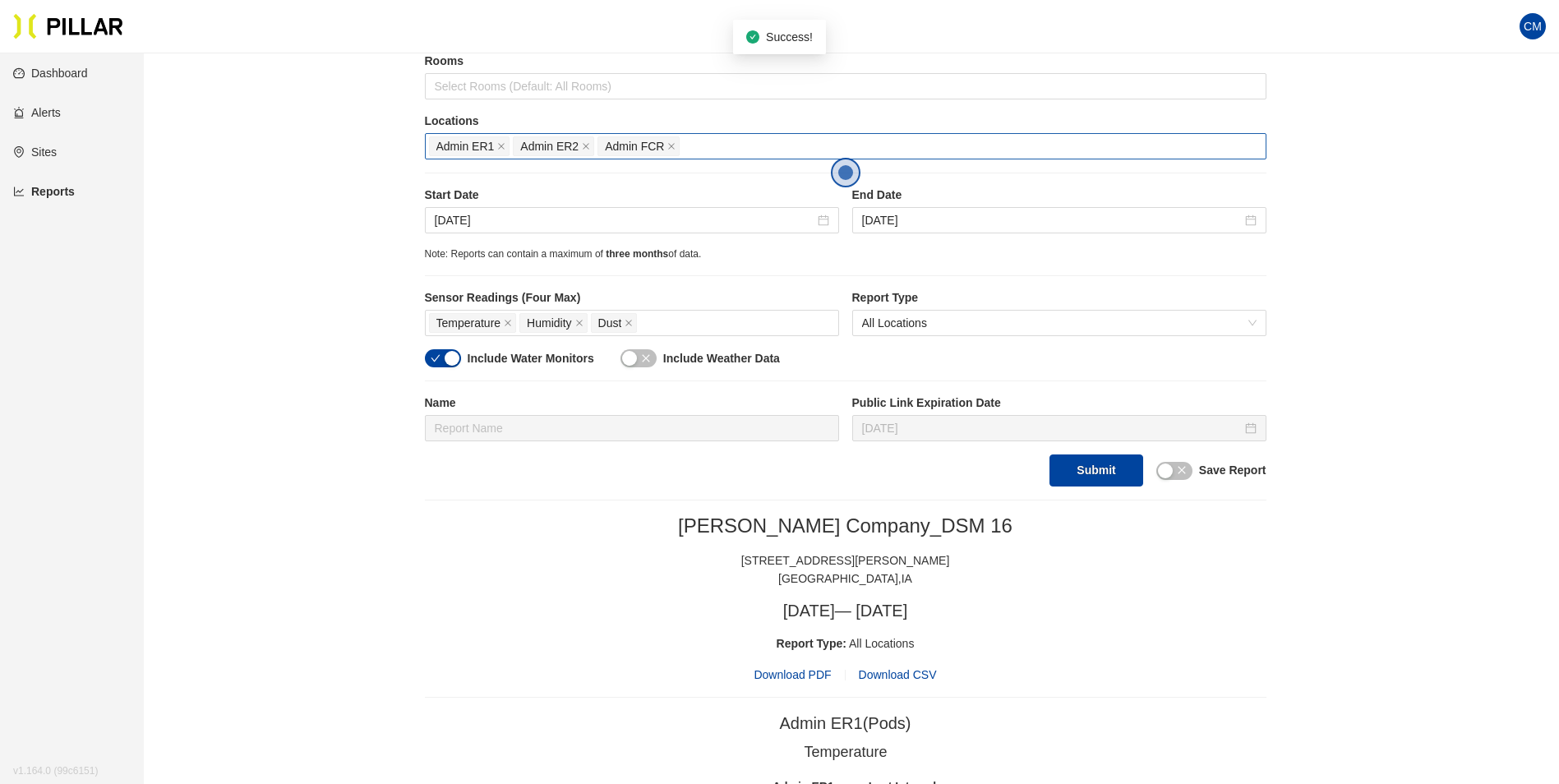
click at [812, 677] on span "Download PDF" at bounding box center [791, 674] width 77 height 18
click at [498, 214] on input "[DATE]" at bounding box center [624, 220] width 379 height 18
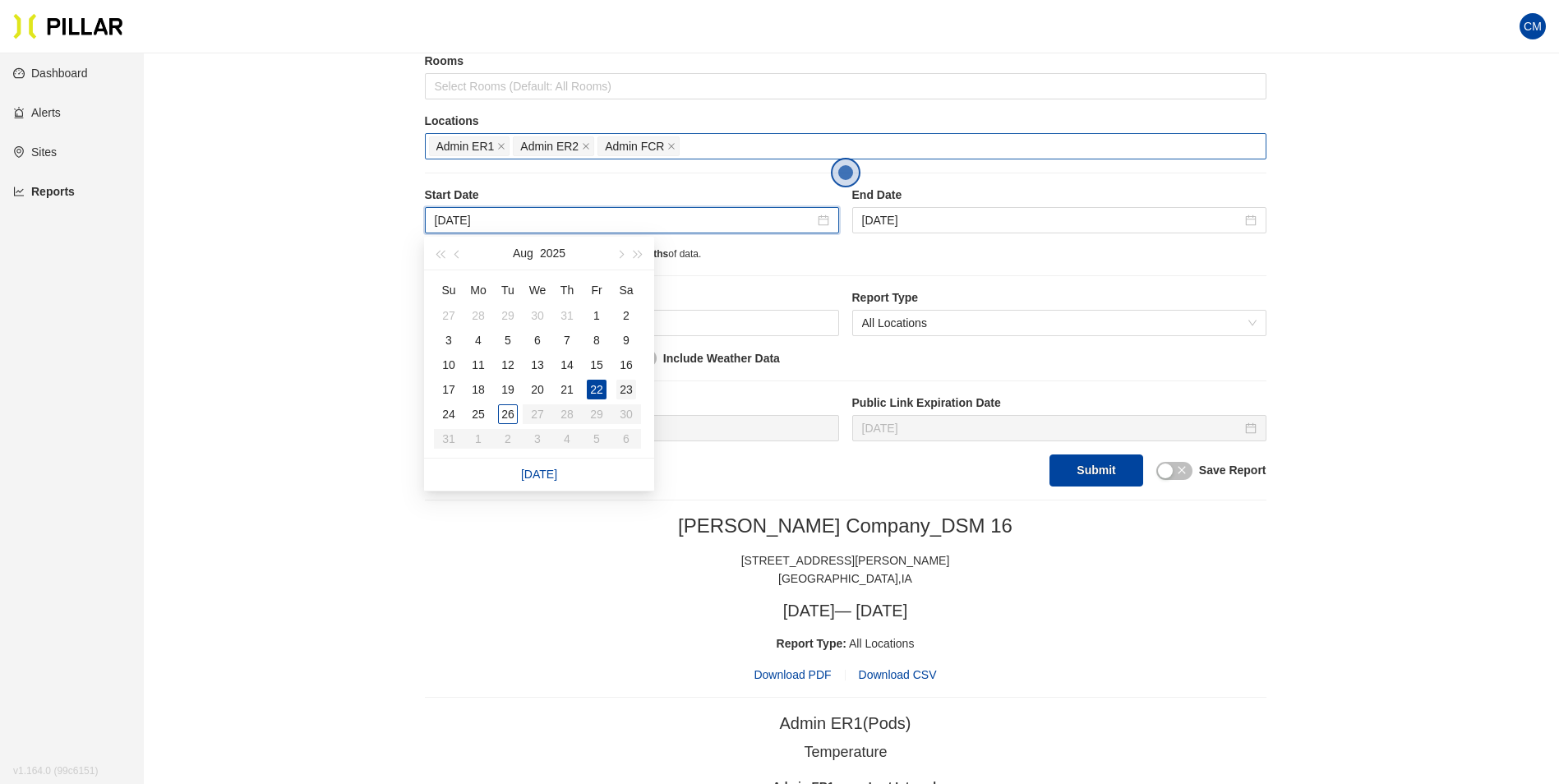
type input "[DATE]"
click at [631, 388] on div "23" at bounding box center [626, 389] width 20 height 20
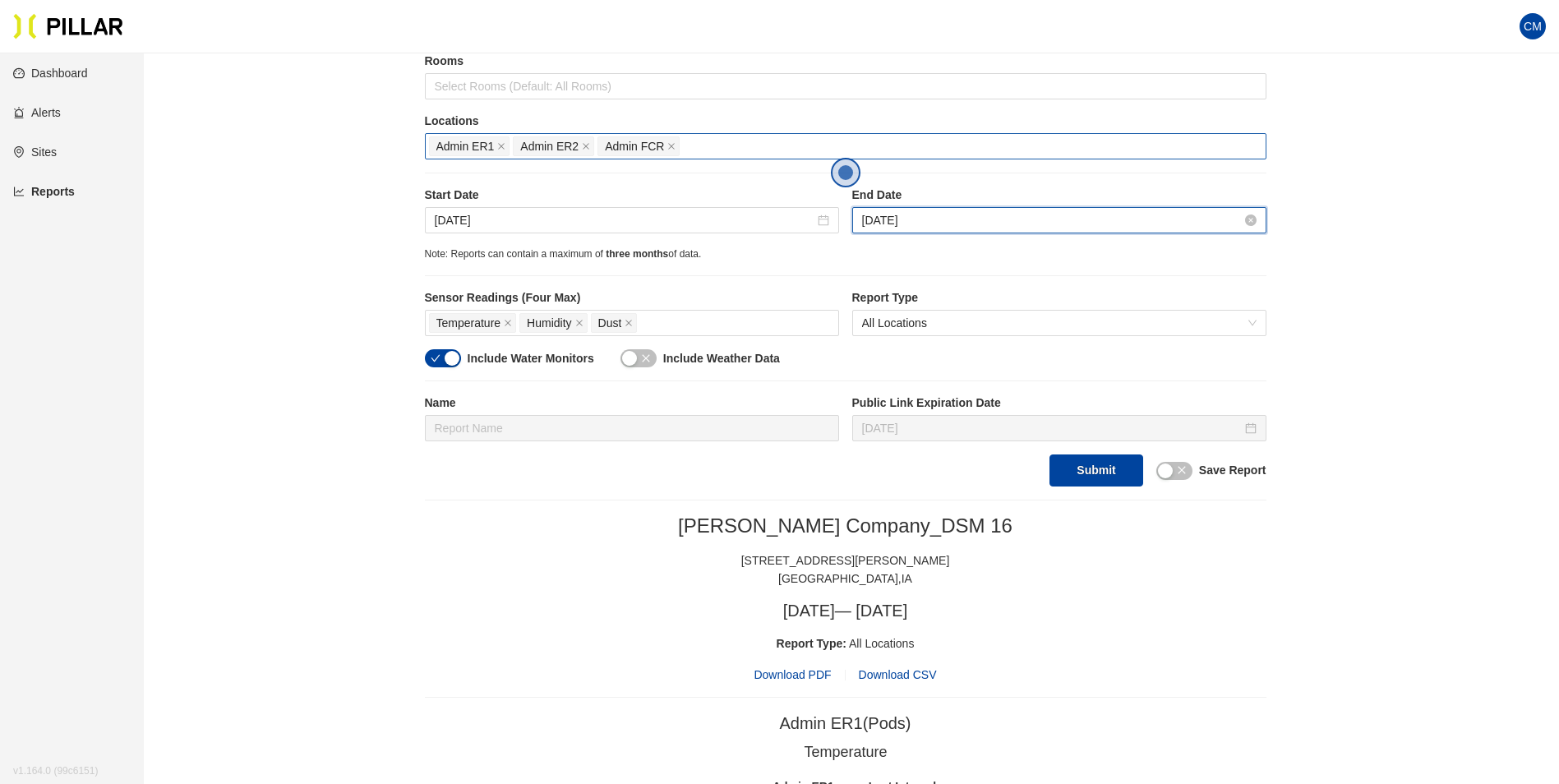
click at [897, 221] on input "[DATE]" at bounding box center [1051, 220] width 379 height 18
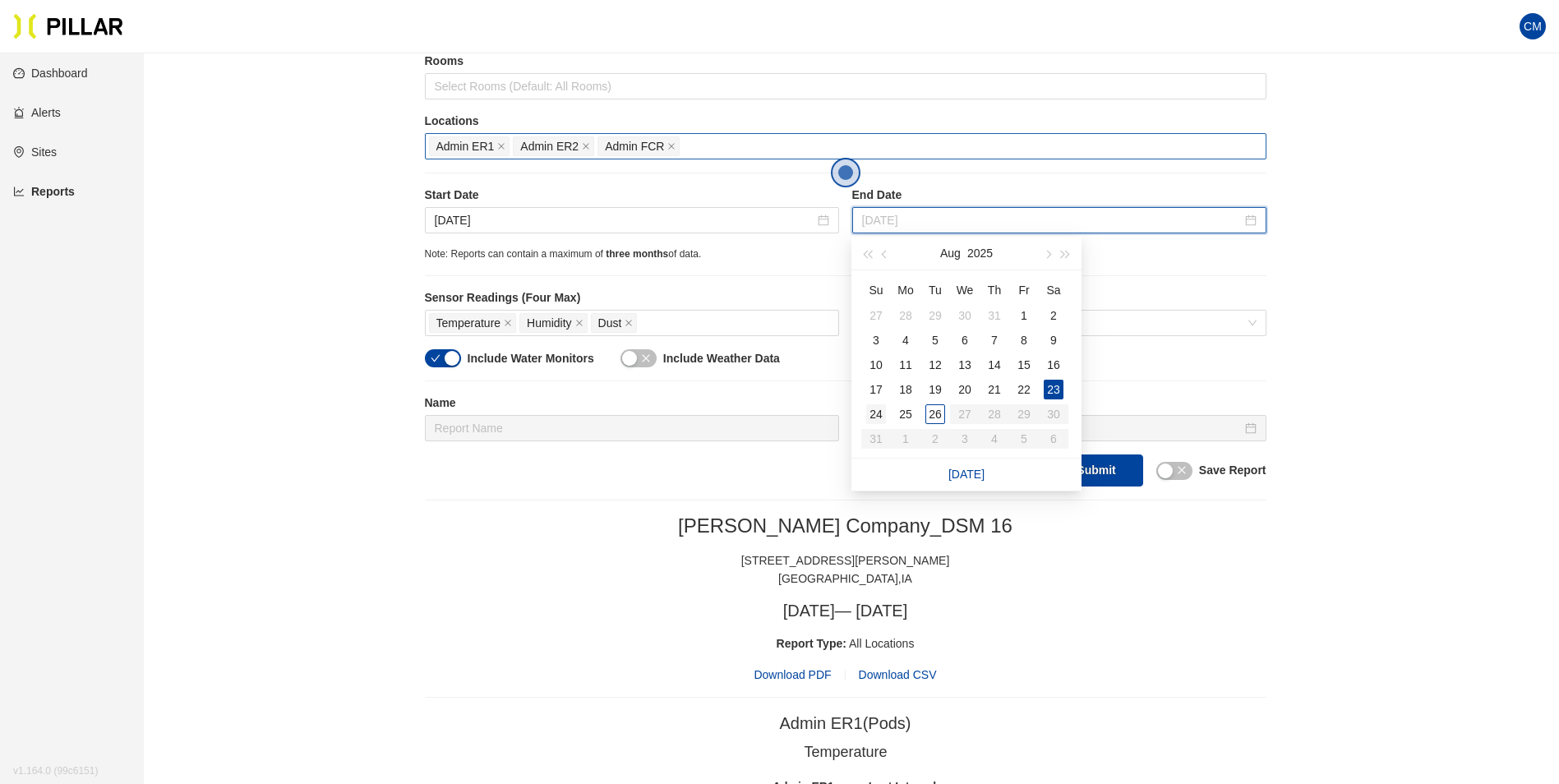
type input "[DATE]"
click at [873, 413] on div "24" at bounding box center [876, 414] width 20 height 20
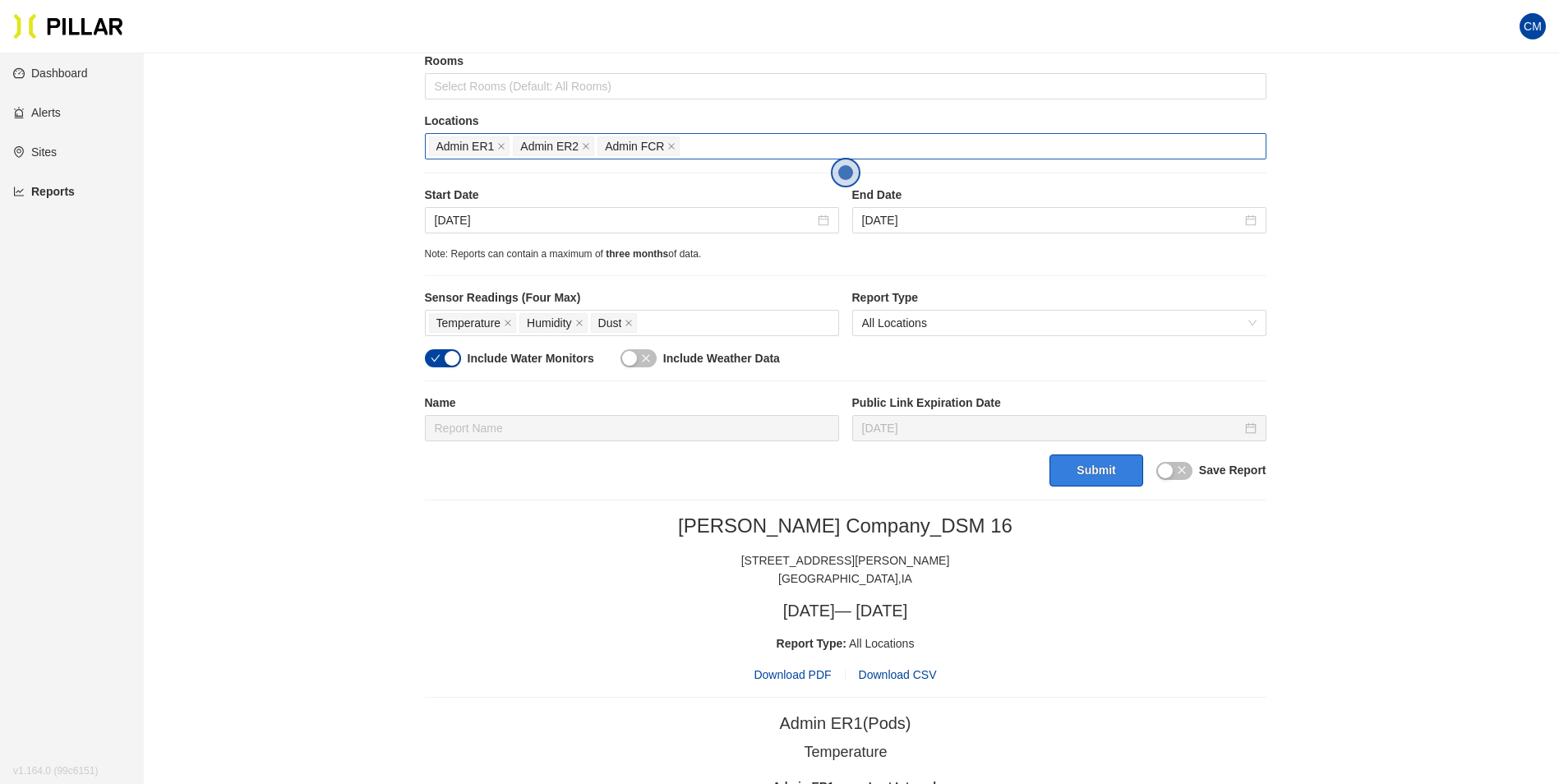
click at [1091, 478] on button "Submit" at bounding box center [1095, 471] width 93 height 32
click at [808, 677] on span "Download PDF" at bounding box center [791, 674] width 77 height 18
click at [497, 218] on input "[DATE]" at bounding box center [624, 220] width 379 height 18
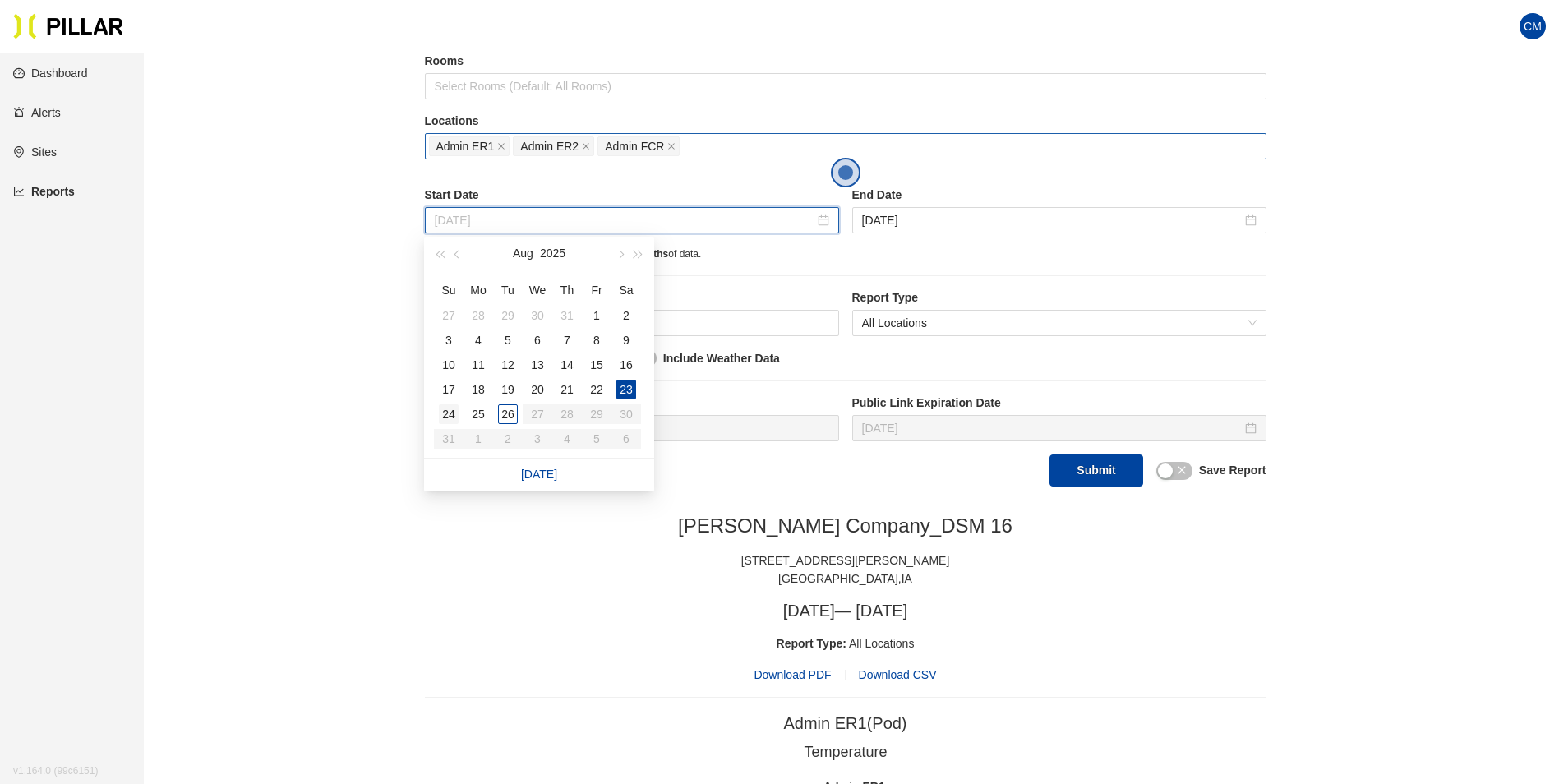
type input "[DATE]"
click at [449, 416] on div "24" at bounding box center [449, 414] width 20 height 20
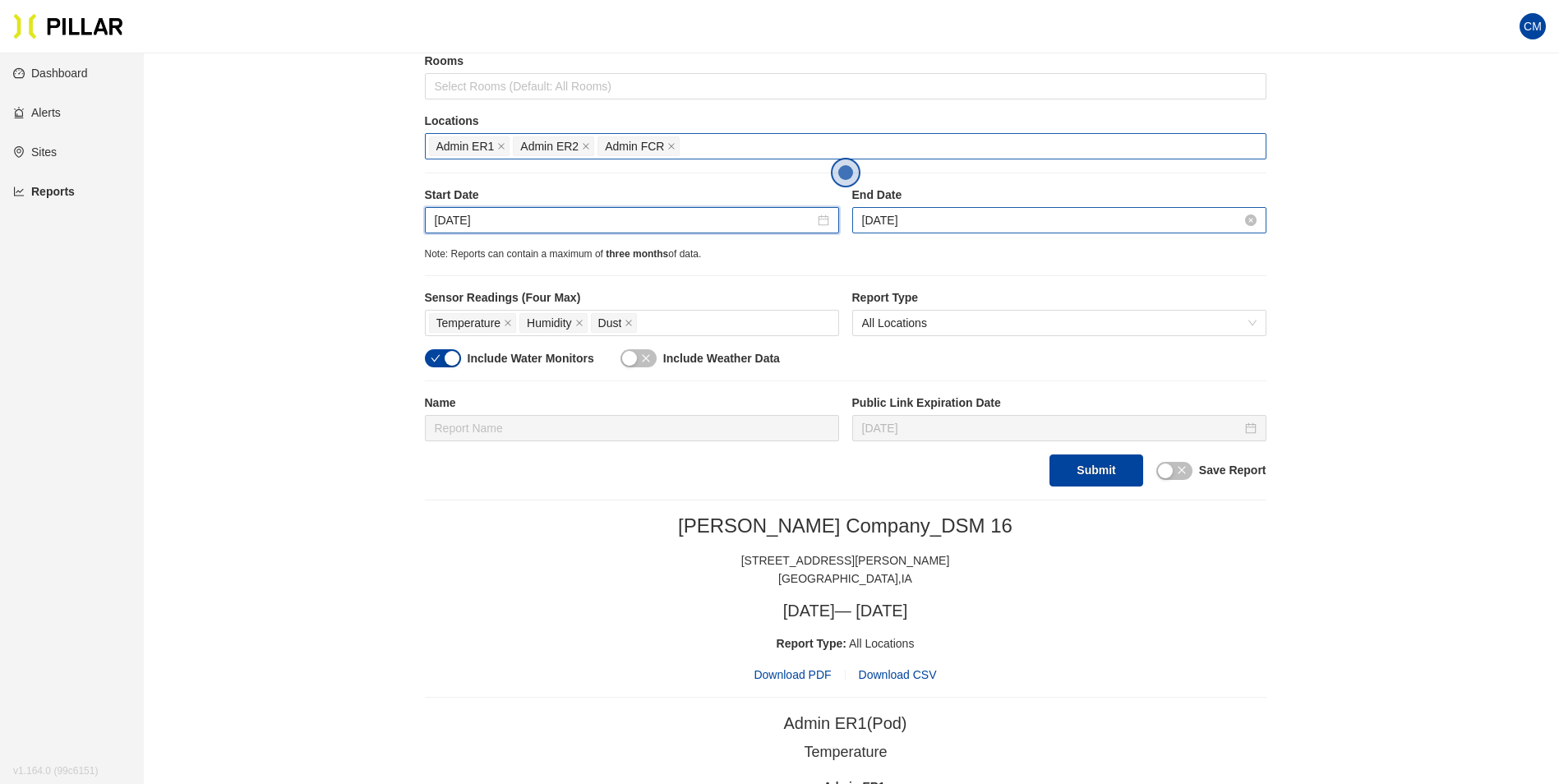
click at [921, 219] on input "[DATE]" at bounding box center [1051, 220] width 379 height 18
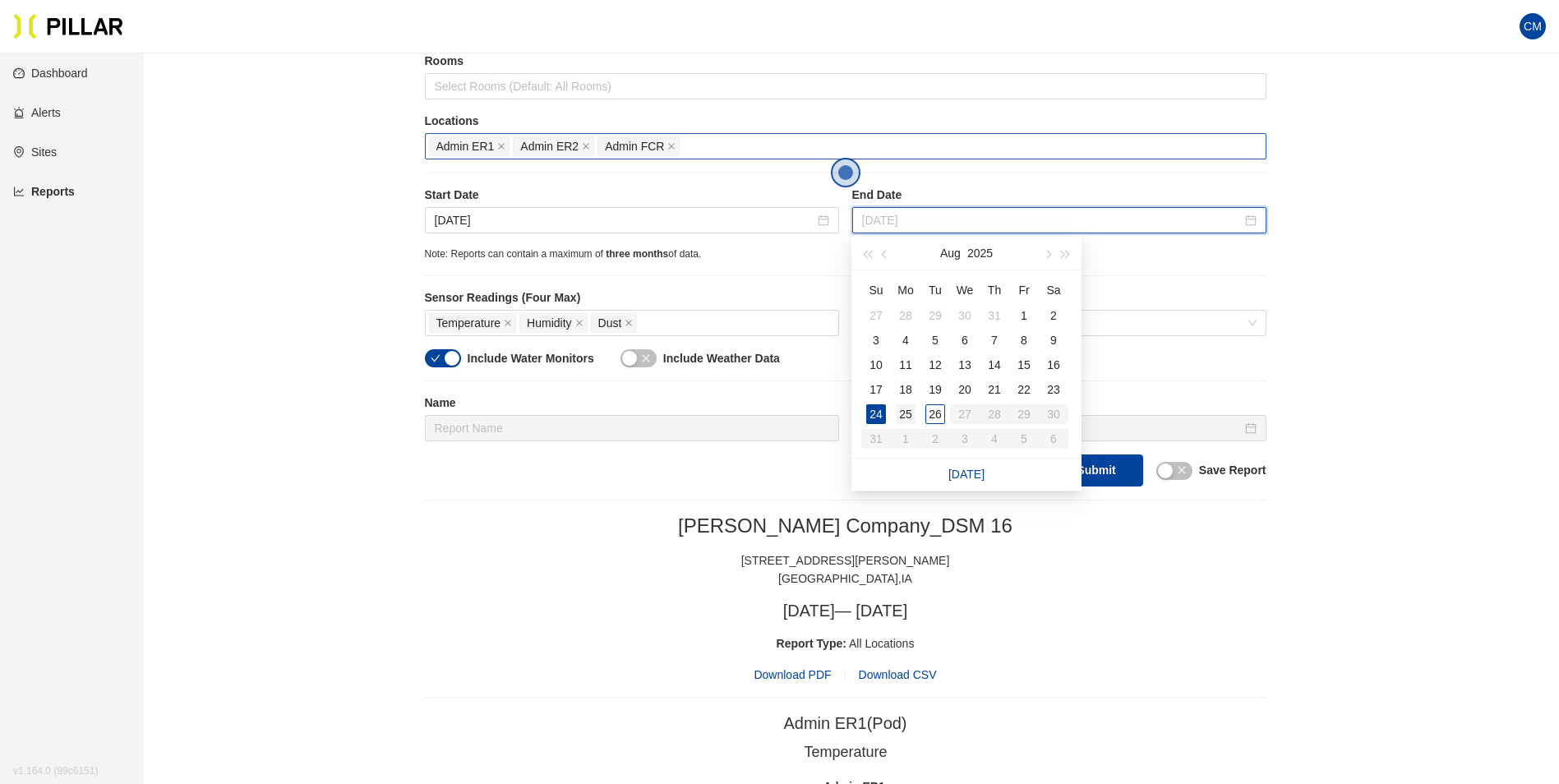
type input "[DATE]"
click at [910, 414] on div "25" at bounding box center [905, 414] width 20 height 20
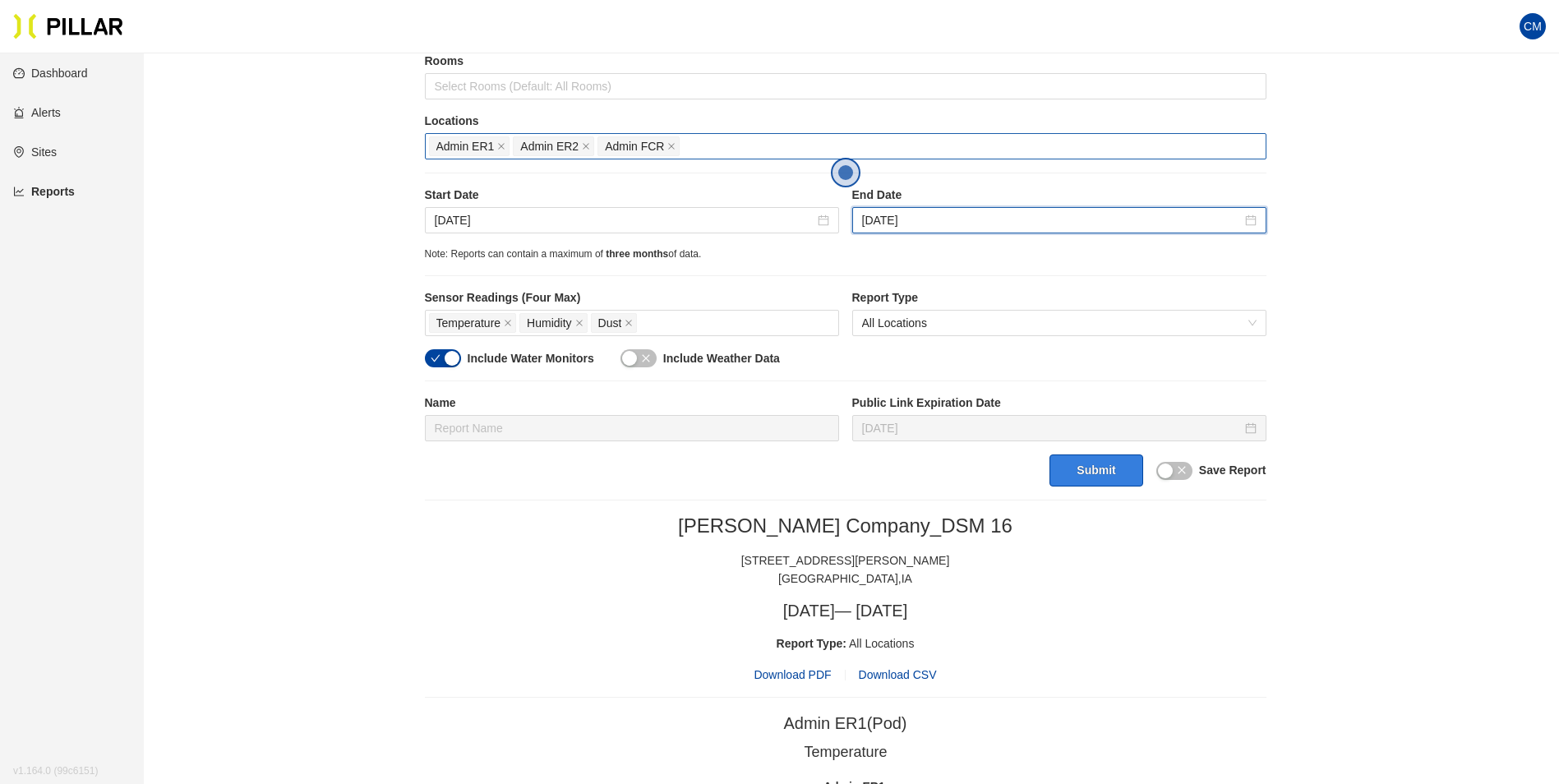
click at [1098, 460] on button "Submit" at bounding box center [1095, 471] width 93 height 32
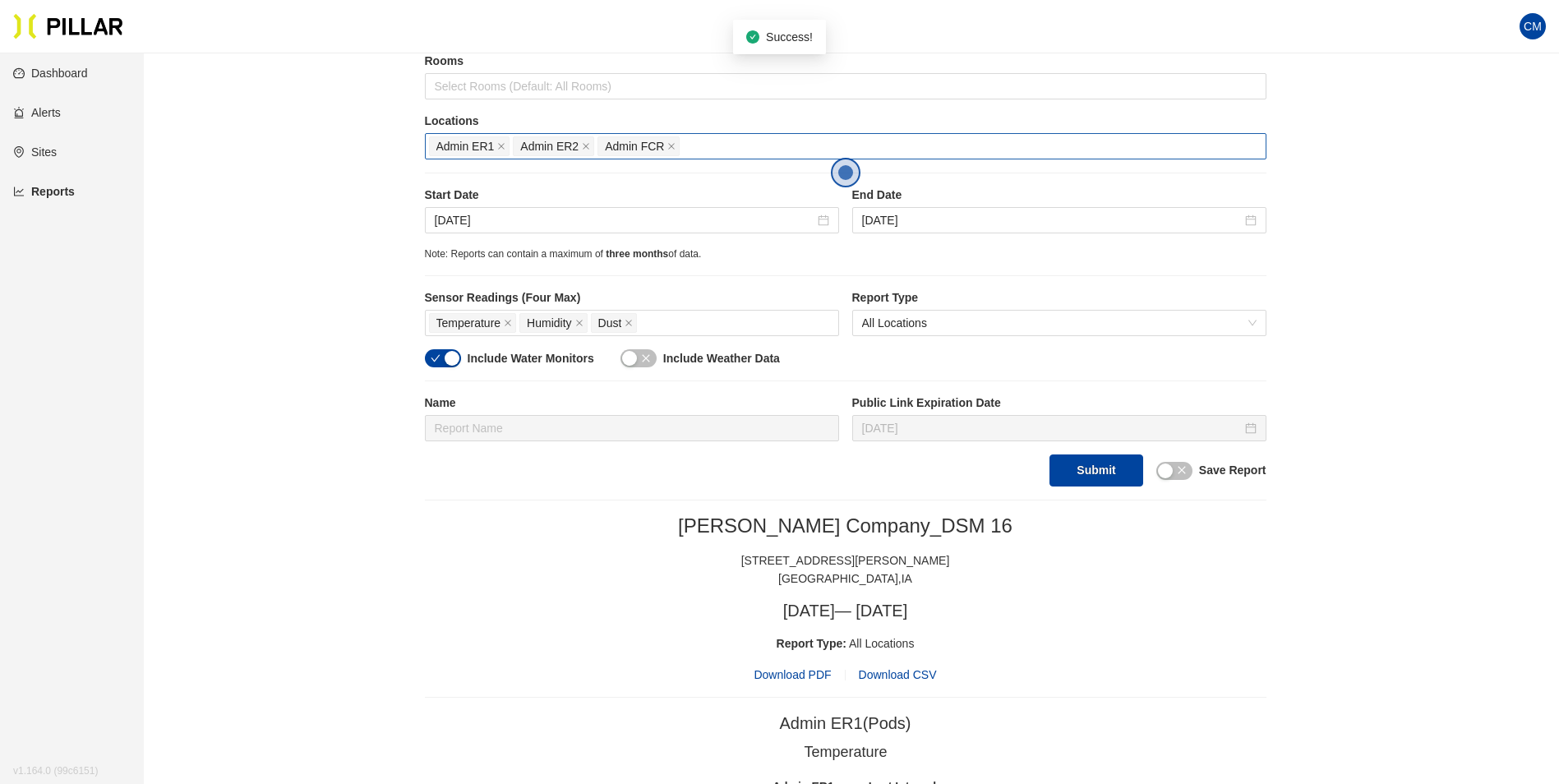
click at [815, 667] on span "Download PDF" at bounding box center [791, 674] width 77 height 18
